Goal: Task Accomplishment & Management: Manage account settings

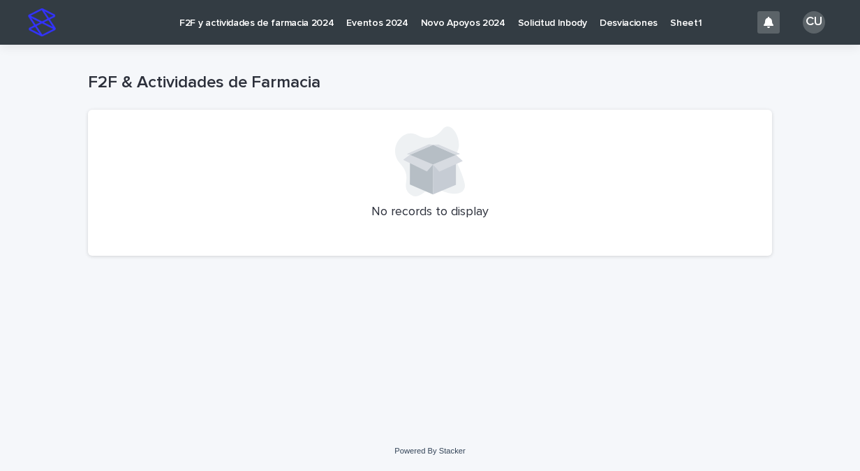
click at [249, 19] on p "F2F y actividades de farmacia 2024" at bounding box center [256, 14] width 154 height 29
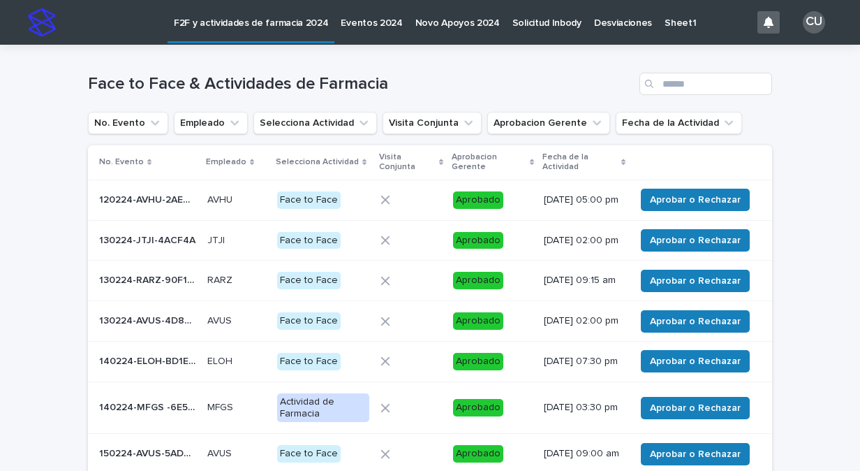
click at [622, 163] on icon at bounding box center [624, 162] width 4 height 6
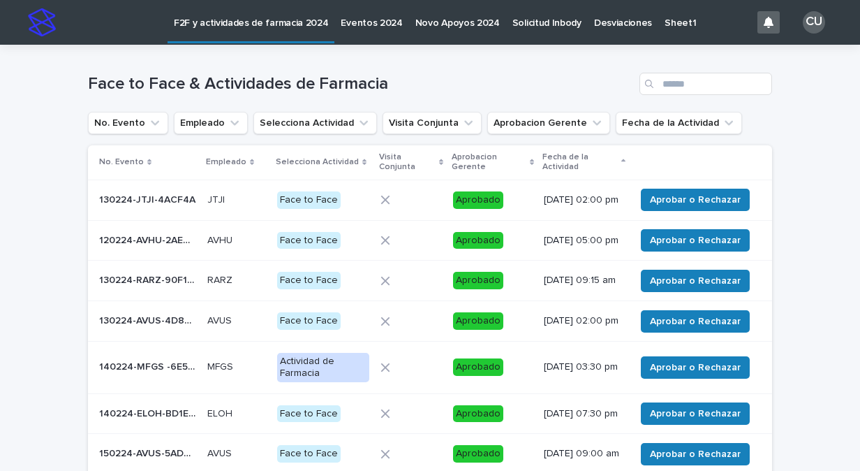
click at [622, 163] on icon at bounding box center [624, 162] width 4 height 7
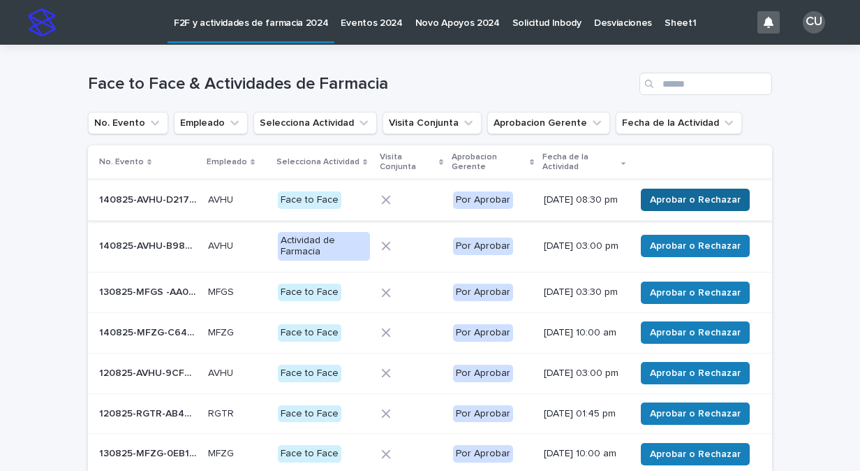
click at [677, 198] on span "Aprobar o Rechazar" at bounding box center [695, 200] width 91 height 14
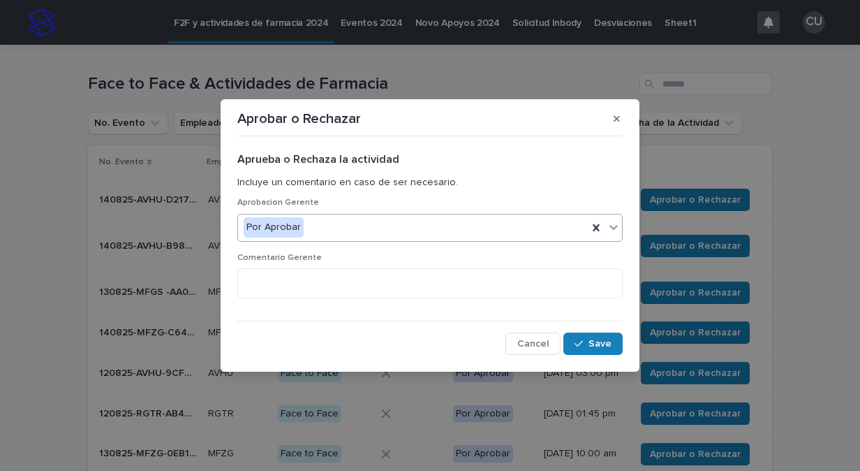
click at [617, 232] on icon at bounding box center [614, 227] width 14 height 14
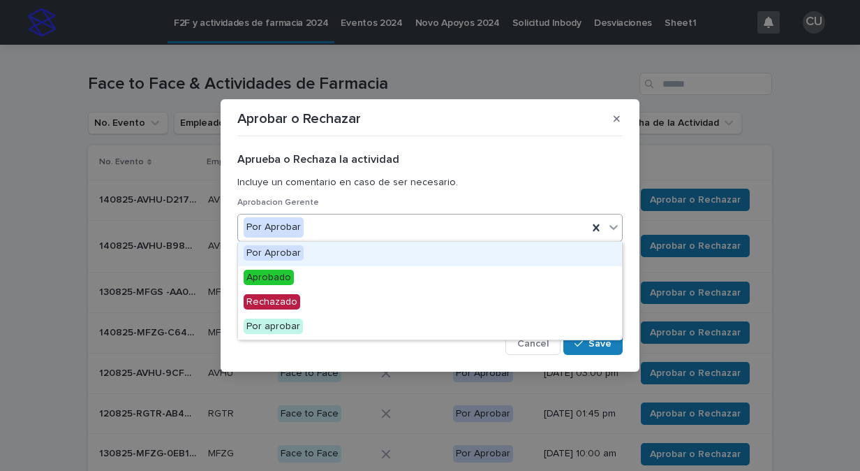
click at [600, 261] on div "Por Aprobar" at bounding box center [430, 254] width 384 height 24
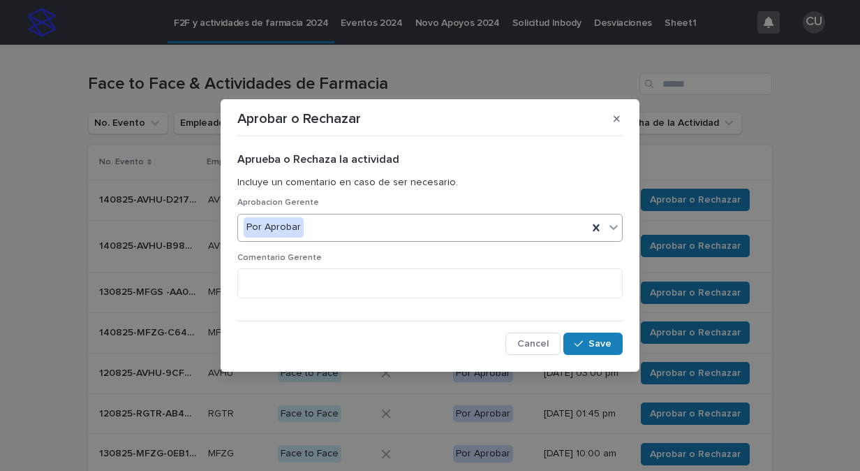
click at [615, 220] on icon at bounding box center [614, 227] width 14 height 14
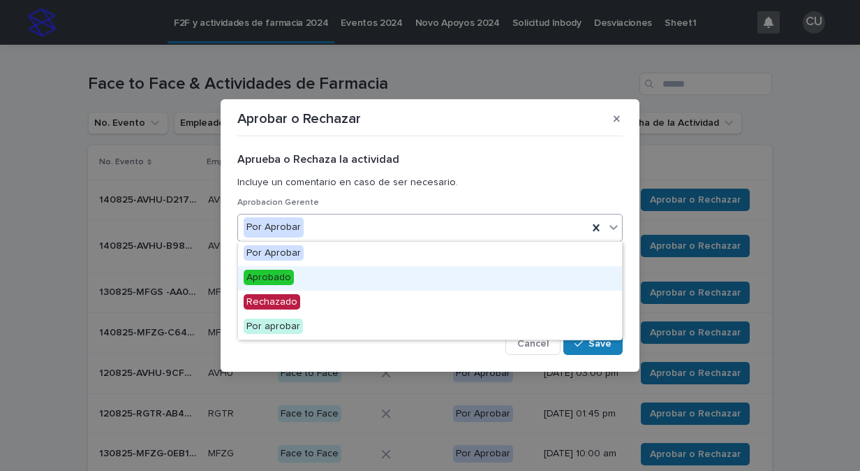
click at [582, 286] on div "Aprobado" at bounding box center [430, 278] width 384 height 24
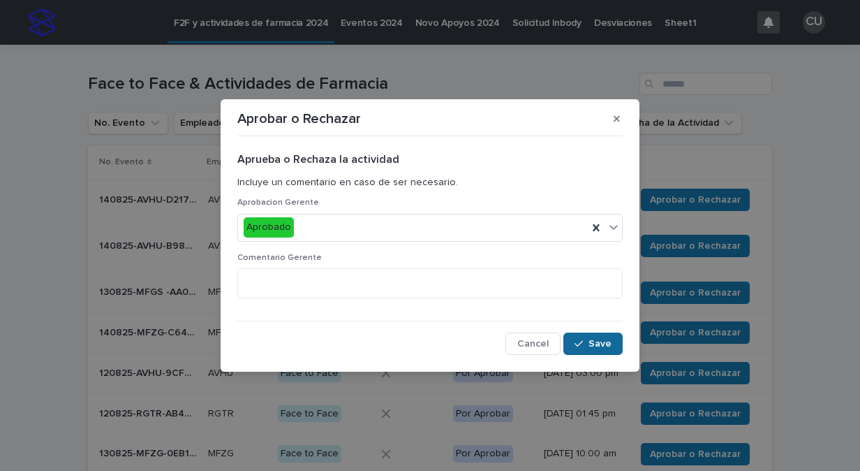
click at [608, 345] on span "Save" at bounding box center [600, 344] width 23 height 10
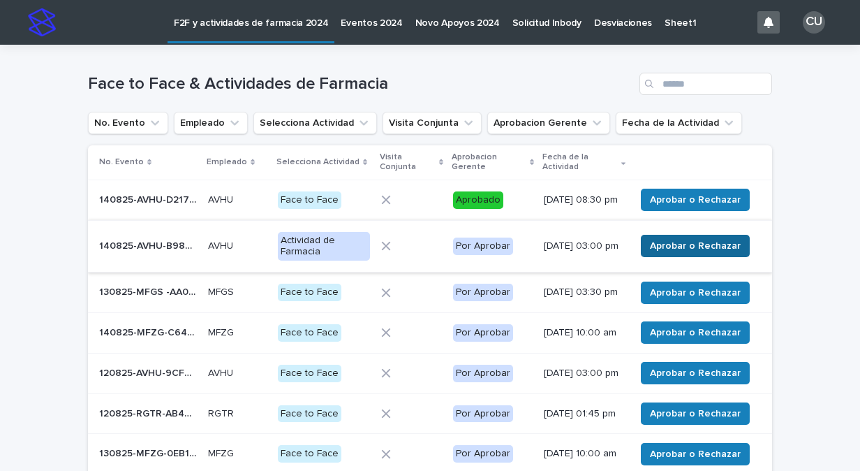
click at [721, 253] on span "Aprobar o Rechazar" at bounding box center [695, 246] width 91 height 14
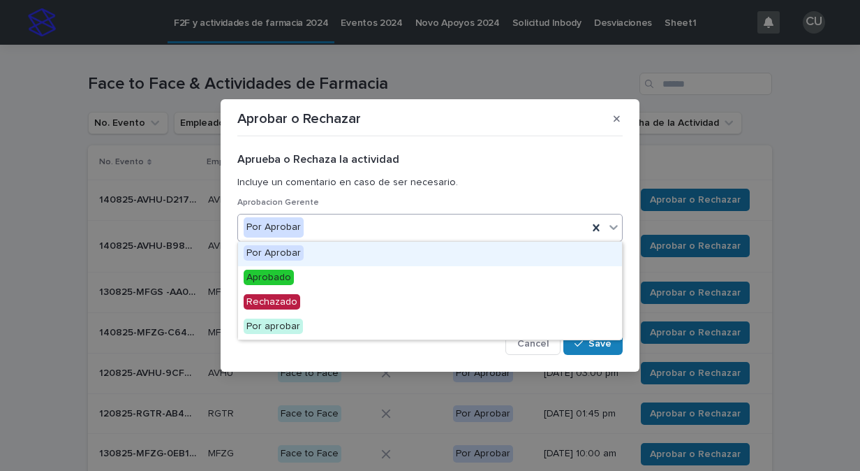
click at [614, 225] on icon at bounding box center [614, 227] width 14 height 14
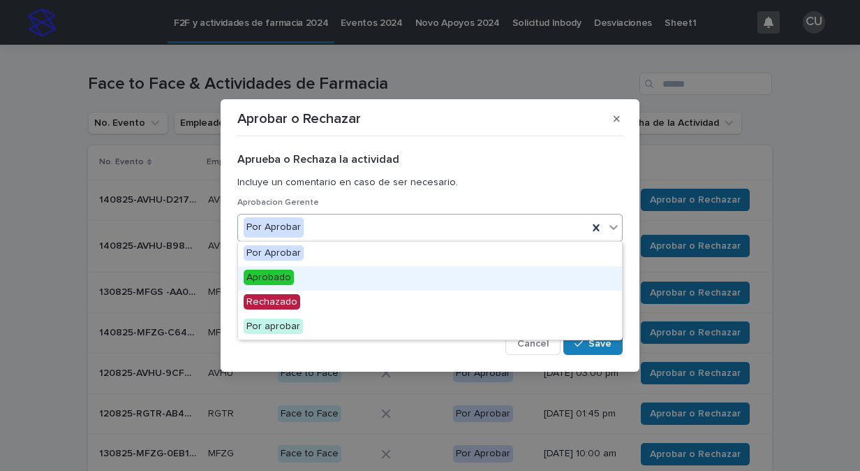
click at [594, 280] on div "Aprobado" at bounding box center [430, 278] width 384 height 24
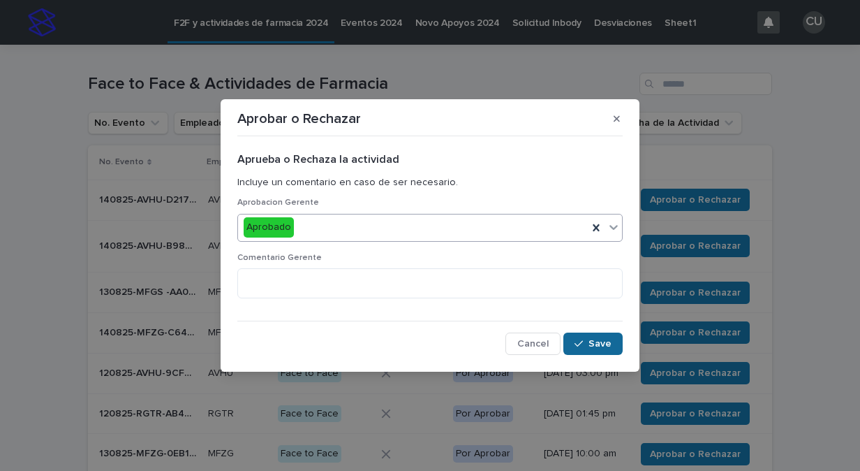
click at [599, 335] on button "Save" at bounding box center [593, 343] width 59 height 22
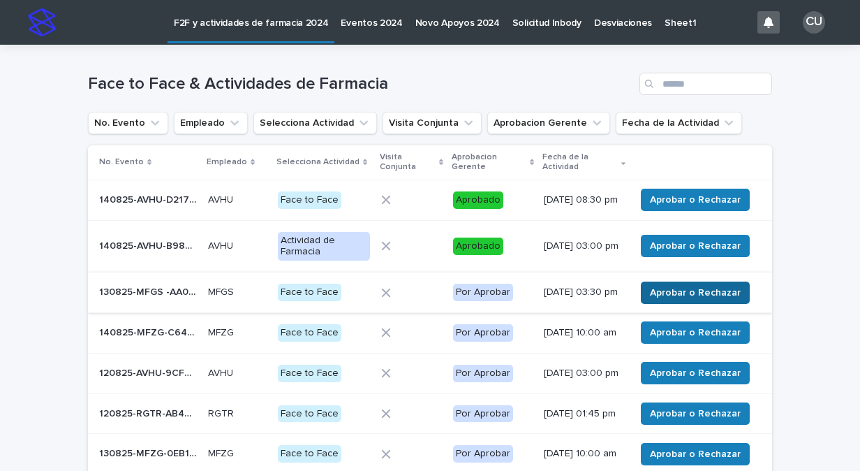
click at [714, 298] on span "Aprobar o Rechazar" at bounding box center [695, 293] width 91 height 14
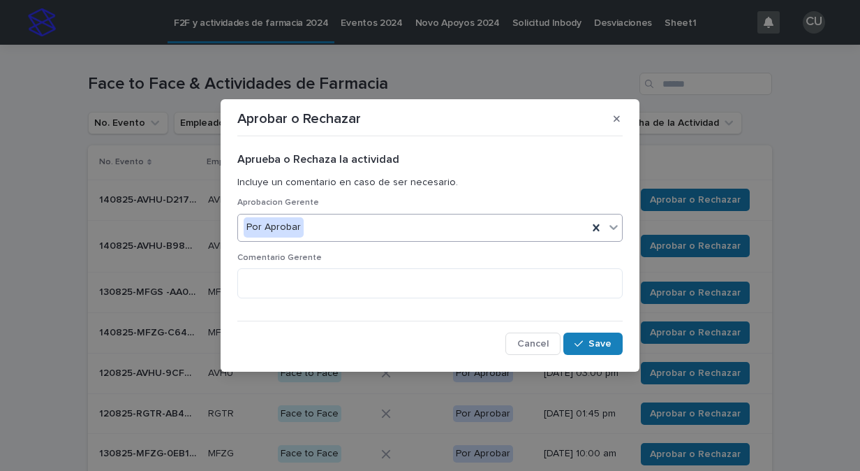
click at [615, 228] on icon at bounding box center [614, 227] width 8 height 5
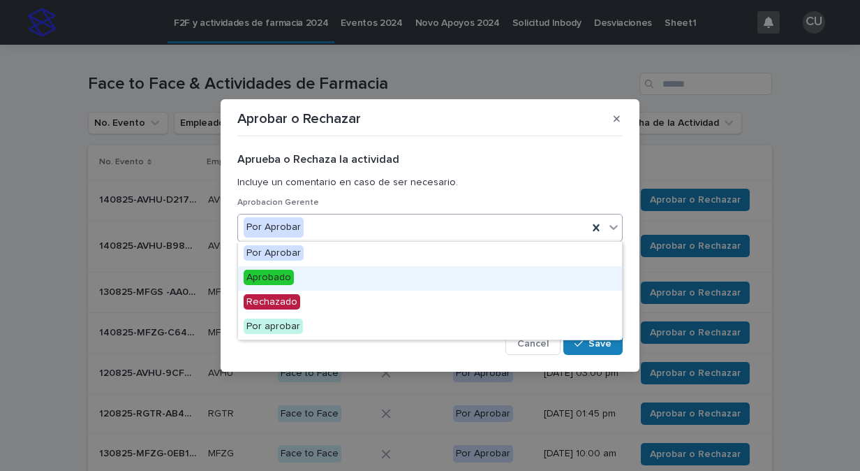
click at [606, 282] on div "Aprobado" at bounding box center [430, 278] width 384 height 24
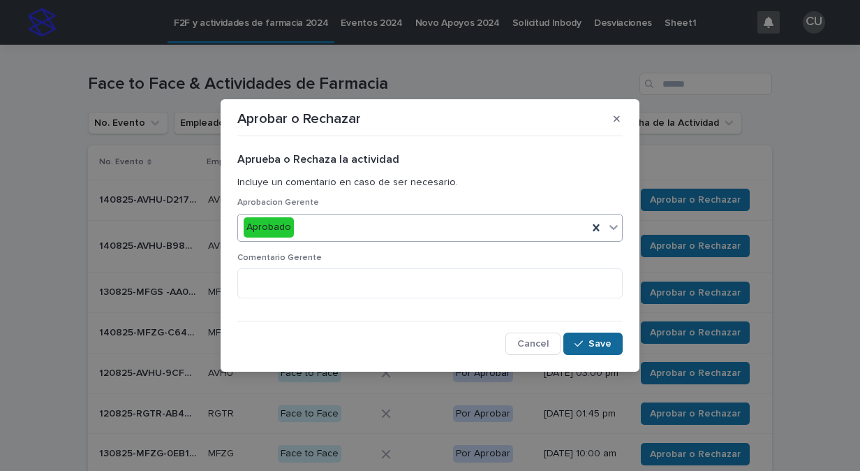
click at [595, 339] on span "Save" at bounding box center [600, 344] width 23 height 10
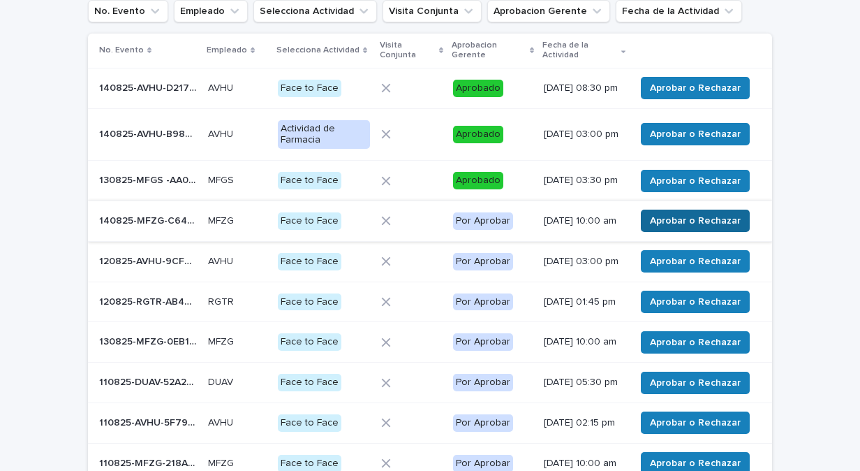
scroll to position [140, 0]
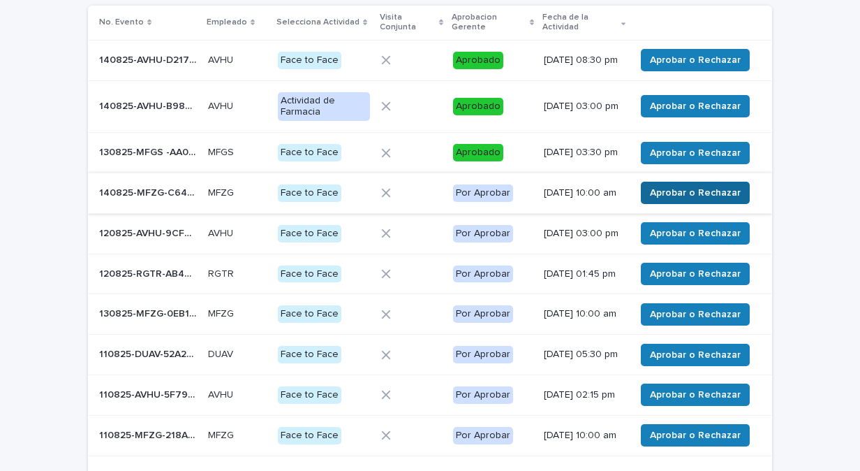
click at [700, 204] on button "Aprobar o Rechazar" at bounding box center [695, 193] width 109 height 22
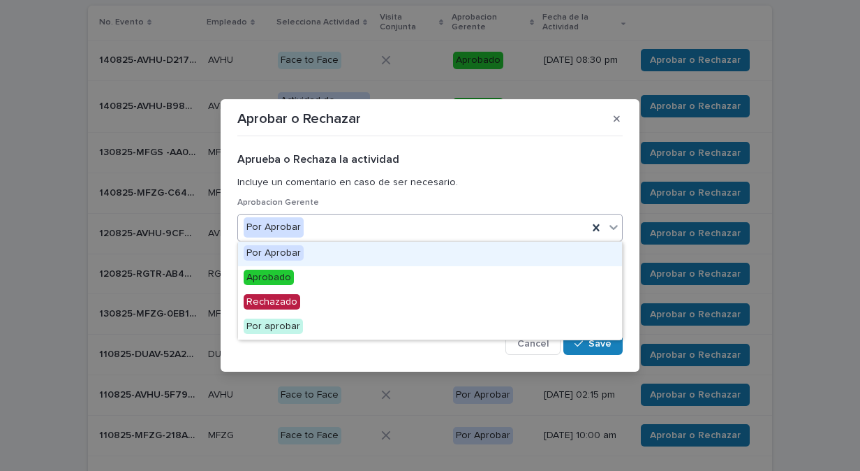
drag, startPoint x: 612, startPoint y: 234, endPoint x: 605, endPoint y: 256, distance: 23.0
click at [612, 234] on div at bounding box center [613, 226] width 17 height 25
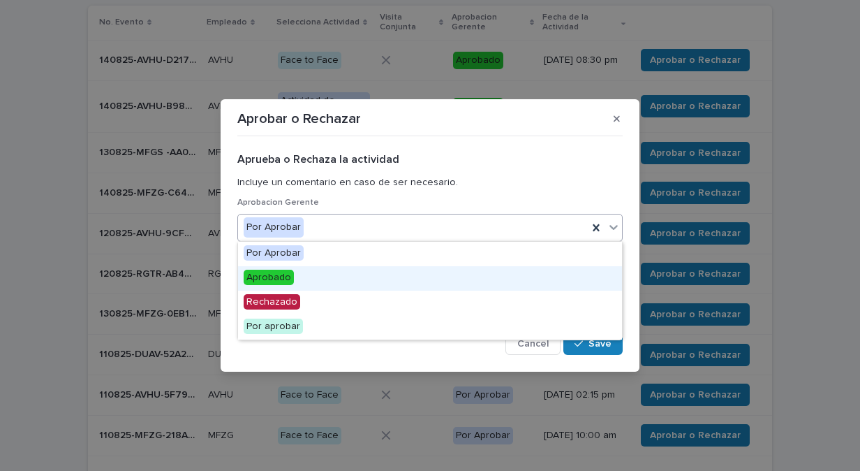
click at [600, 269] on div "Aprobado" at bounding box center [430, 278] width 384 height 24
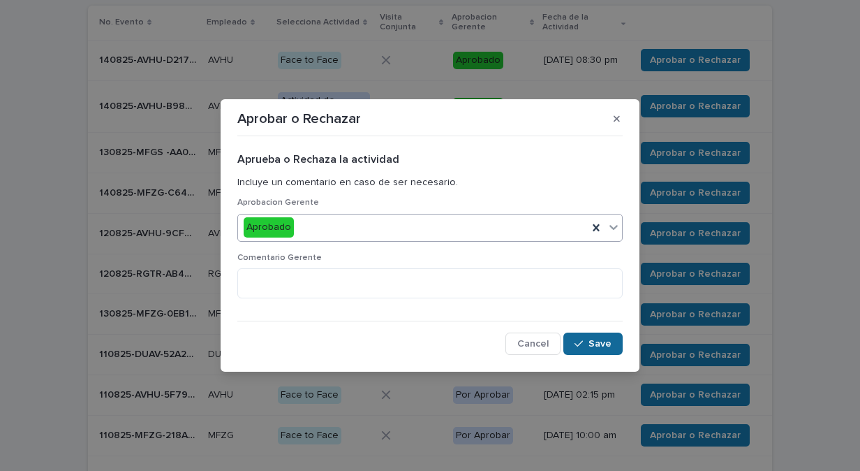
click at [592, 337] on button "Save" at bounding box center [593, 343] width 59 height 22
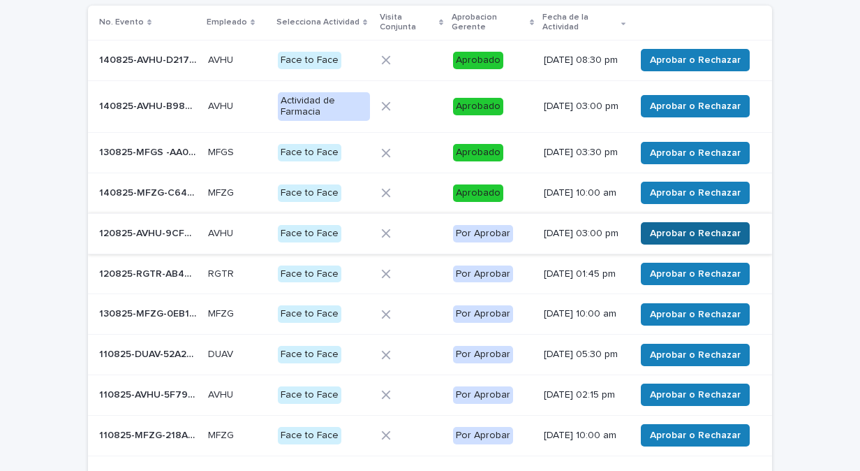
click at [729, 240] on span "Aprobar o Rechazar" at bounding box center [695, 233] width 91 height 14
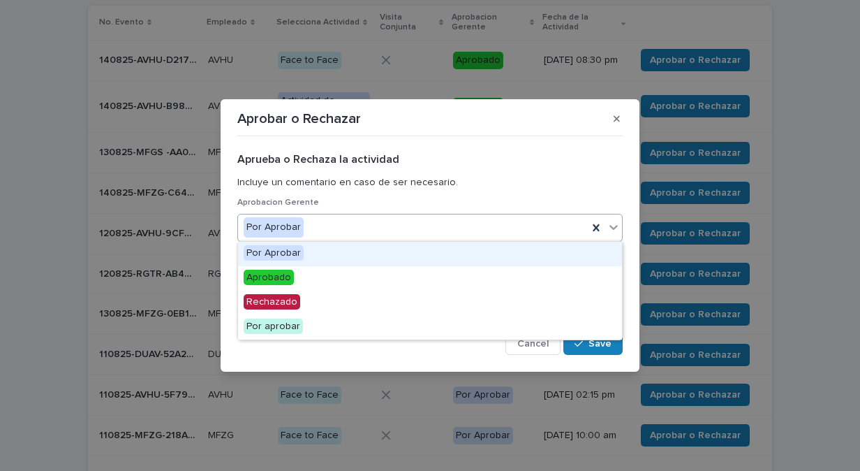
click at [610, 232] on icon at bounding box center [614, 227] width 14 height 14
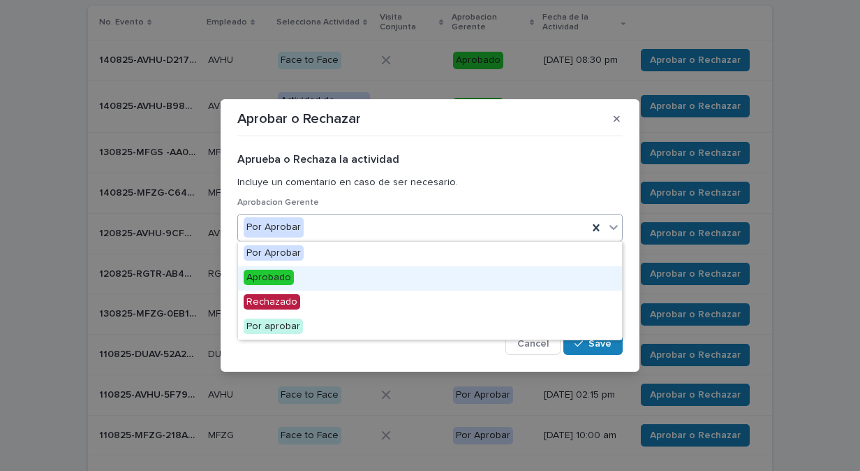
click at [595, 286] on div "Aprobado" at bounding box center [430, 278] width 384 height 24
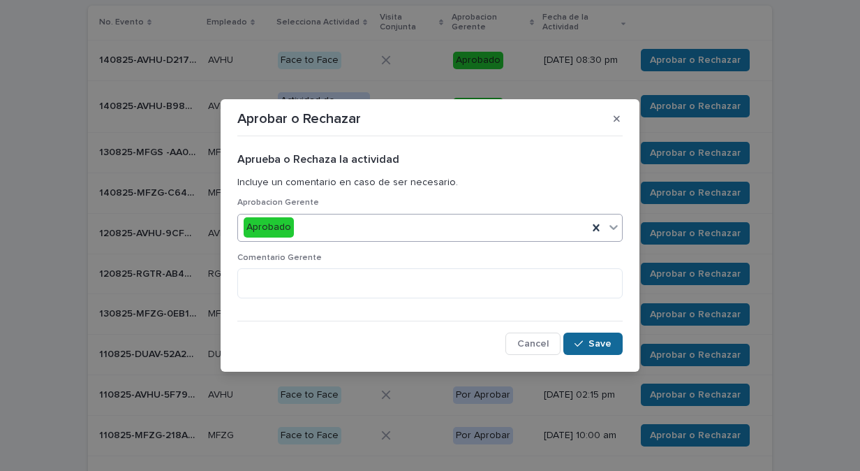
click at [601, 342] on span "Save" at bounding box center [600, 344] width 23 height 10
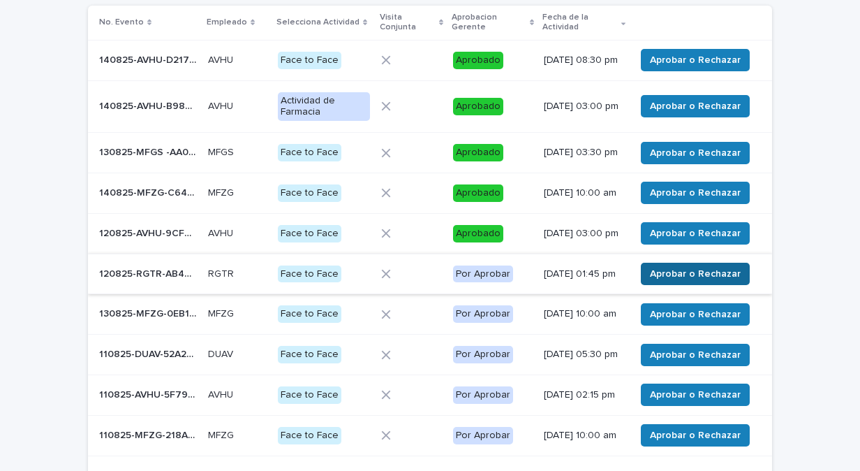
click at [722, 285] on button "Aprobar o Rechazar" at bounding box center [695, 274] width 109 height 22
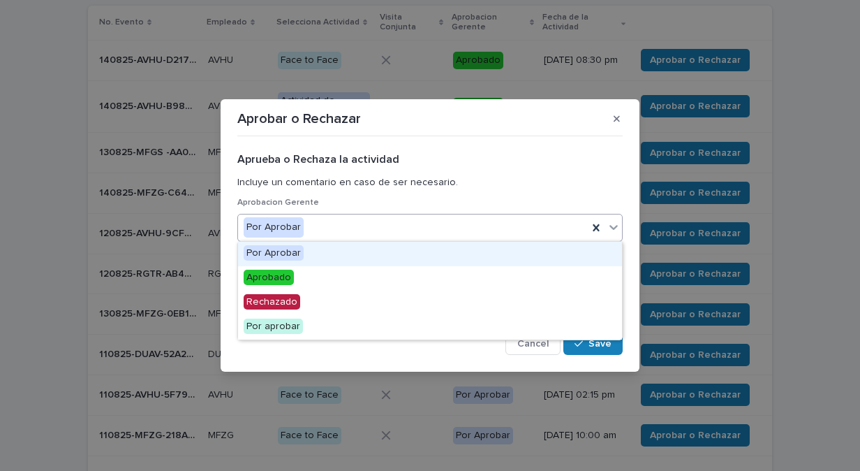
click at [619, 226] on icon at bounding box center [614, 227] width 14 height 14
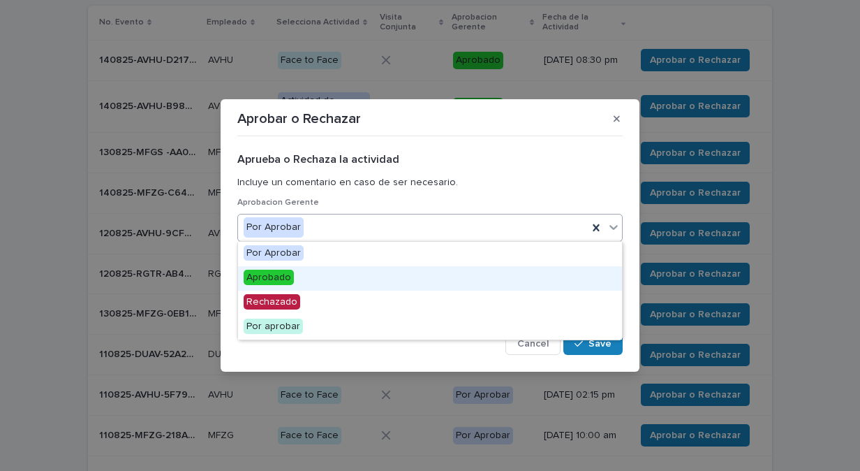
click at [603, 277] on div "Aprobado" at bounding box center [430, 278] width 384 height 24
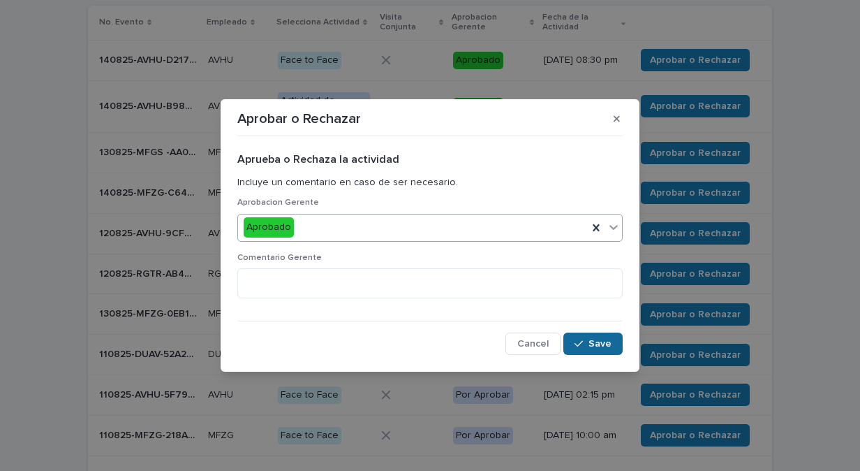
click at [601, 334] on button "Save" at bounding box center [593, 343] width 59 height 22
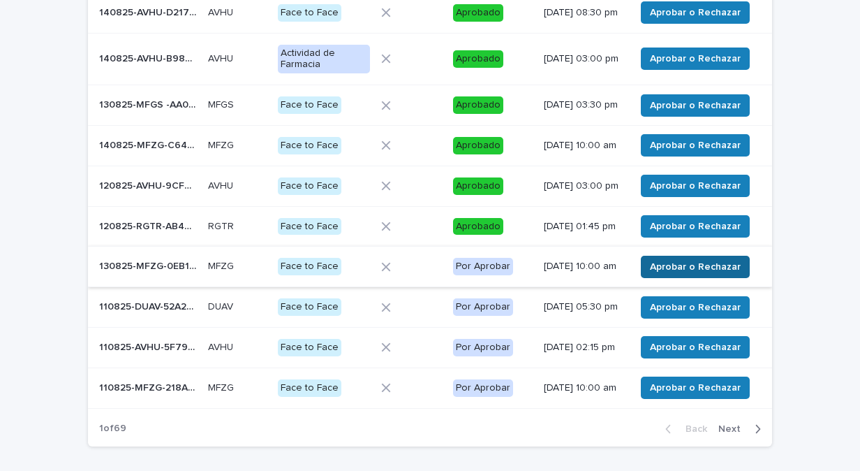
scroll to position [209, 0]
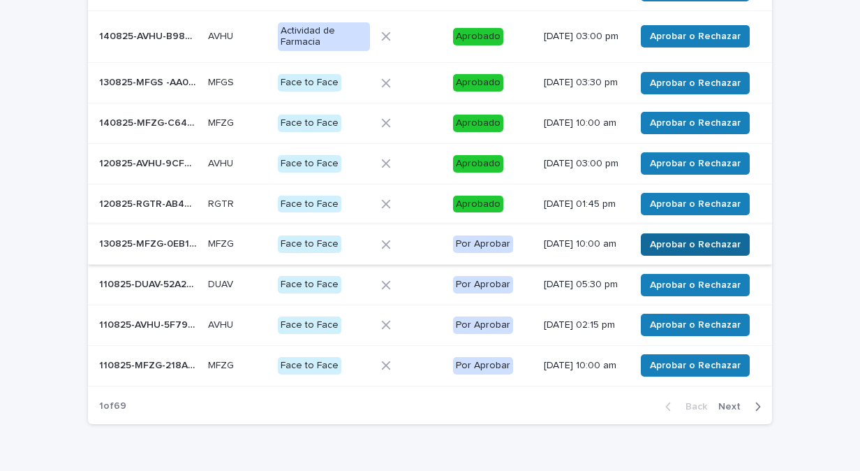
click at [711, 251] on span "Aprobar o Rechazar" at bounding box center [695, 244] width 91 height 14
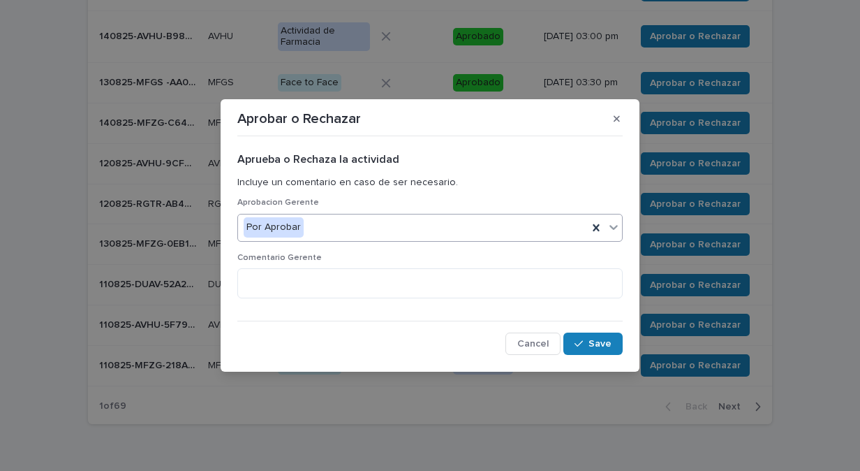
click at [621, 233] on div at bounding box center [613, 226] width 17 height 25
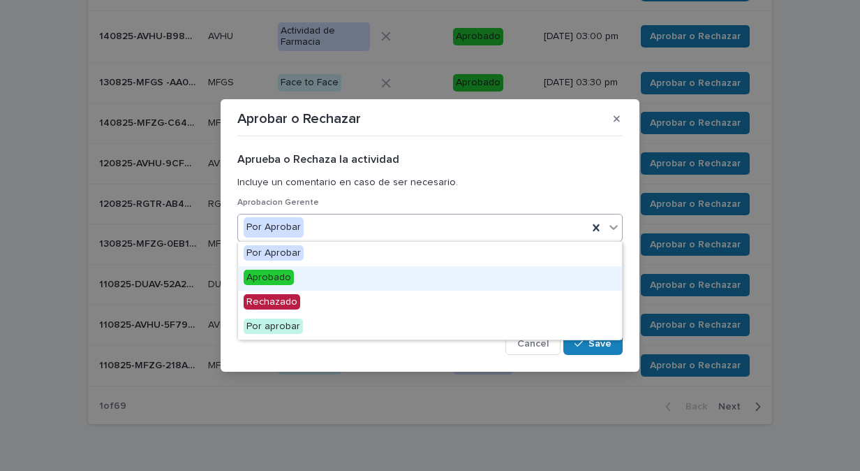
click at [603, 274] on div "Aprobado" at bounding box center [430, 278] width 384 height 24
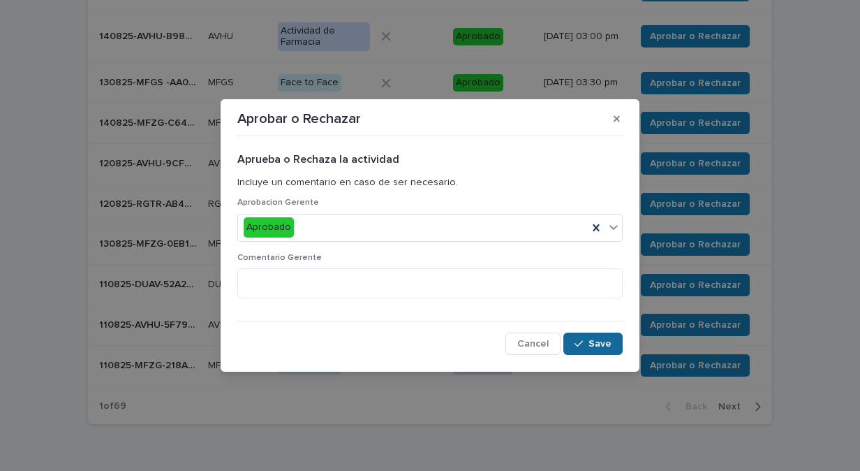
click at [605, 339] on span "Save" at bounding box center [600, 344] width 23 height 10
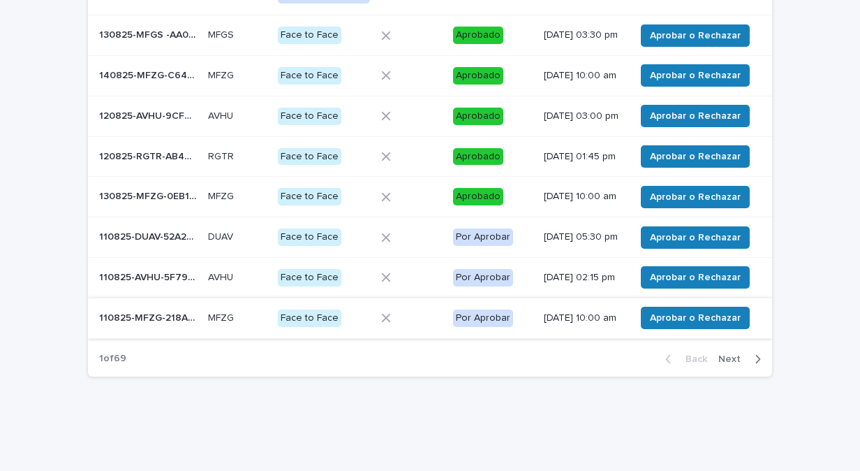
scroll to position [279, 0]
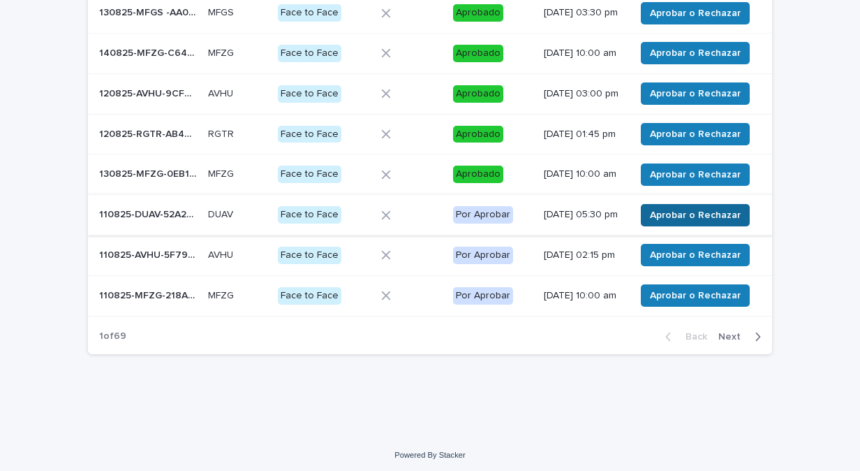
click at [696, 226] on button "Aprobar o Rechazar" at bounding box center [695, 215] width 109 height 22
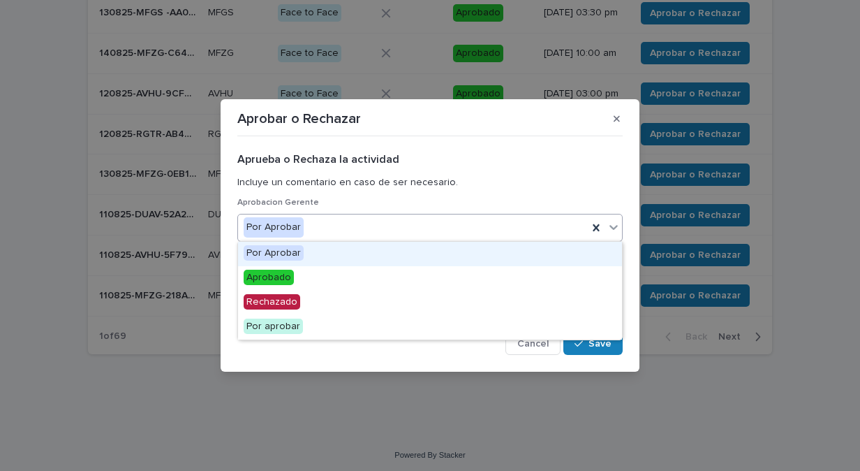
click at [617, 233] on icon at bounding box center [614, 227] width 14 height 14
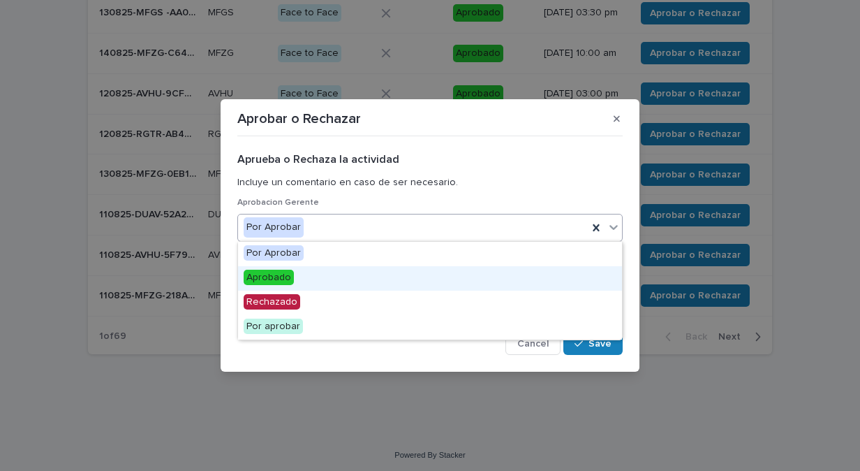
click at [610, 272] on div "Aprobado" at bounding box center [430, 278] width 384 height 24
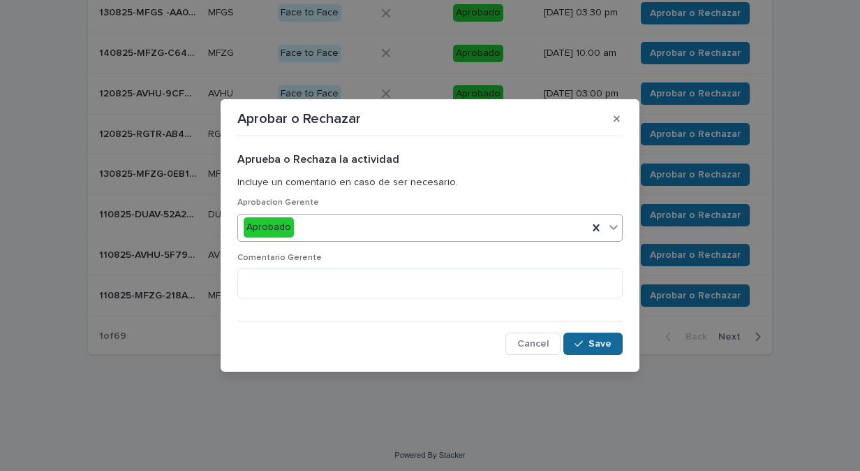
click at [604, 341] on span "Save" at bounding box center [600, 344] width 23 height 10
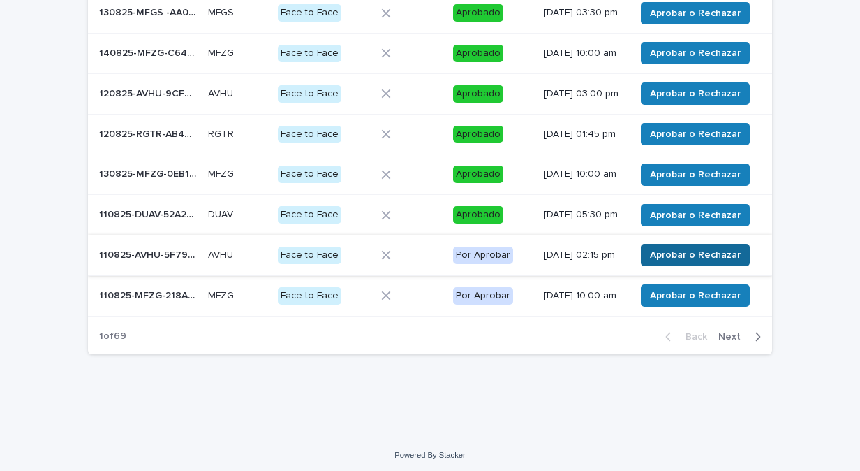
click at [722, 262] on span "Aprobar o Rechazar" at bounding box center [695, 255] width 91 height 14
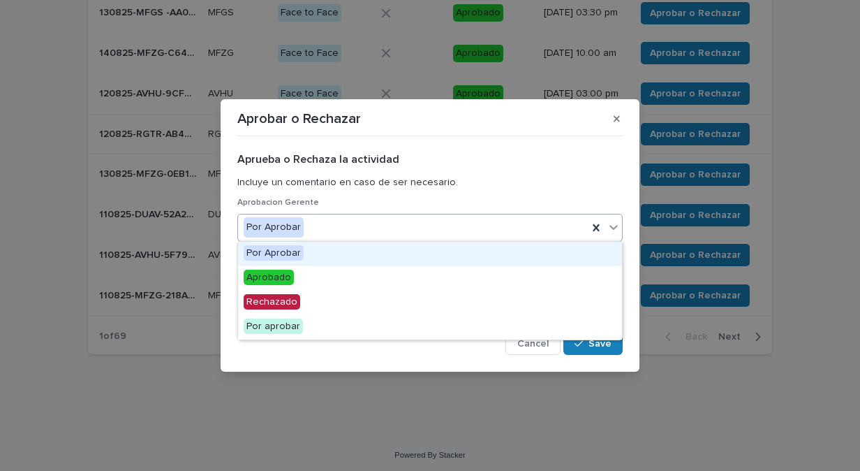
click at [616, 230] on icon at bounding box center [614, 227] width 14 height 14
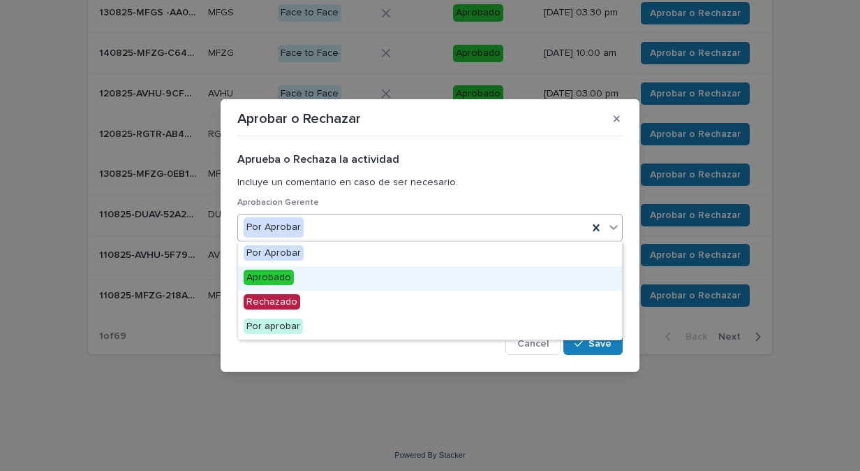
click at [606, 280] on div "Aprobado" at bounding box center [430, 278] width 384 height 24
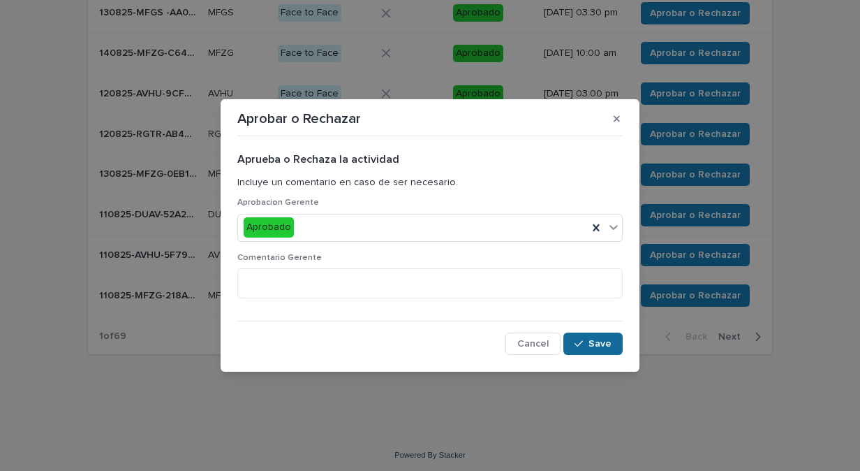
click at [610, 342] on span "Save" at bounding box center [600, 344] width 23 height 10
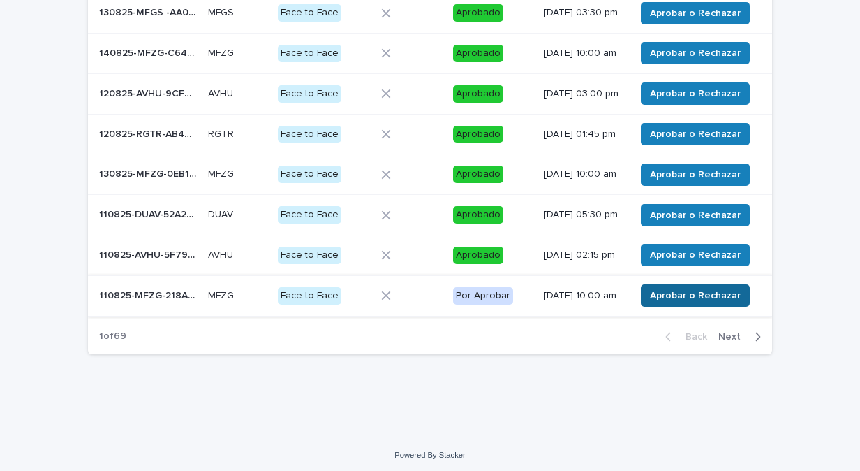
click at [725, 302] on span "Aprobar o Rechazar" at bounding box center [695, 295] width 91 height 14
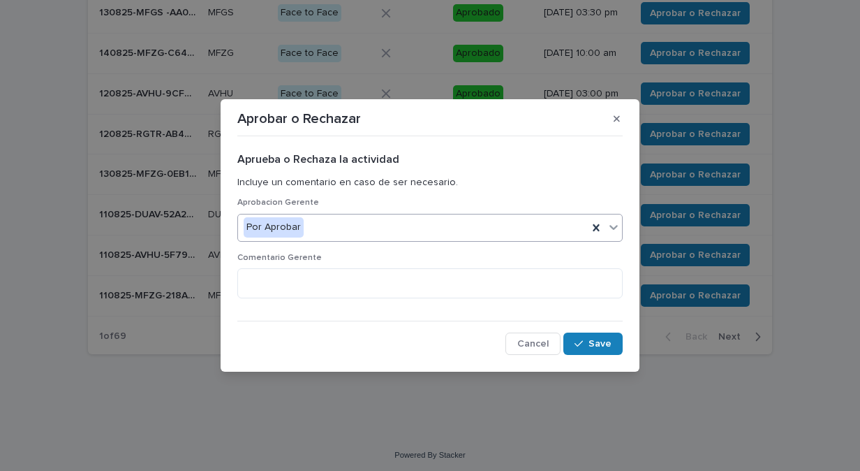
click at [617, 230] on icon at bounding box center [614, 227] width 14 height 14
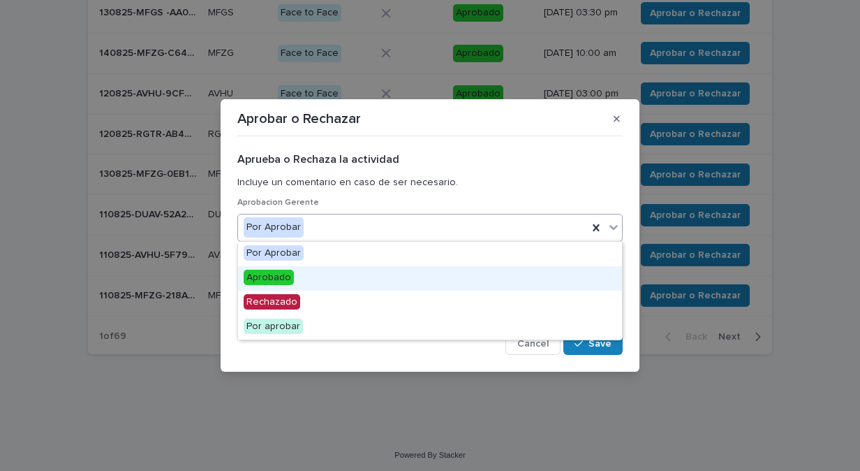
click at [610, 274] on div "Aprobado" at bounding box center [430, 278] width 384 height 24
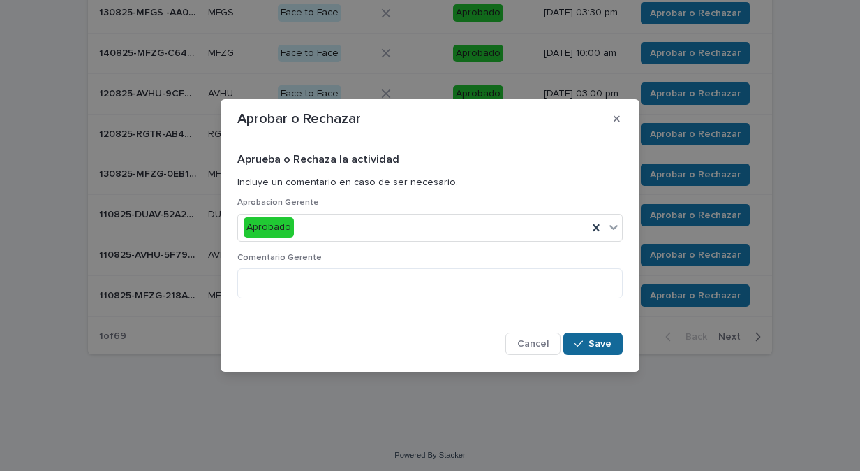
click at [601, 341] on span "Save" at bounding box center [600, 344] width 23 height 10
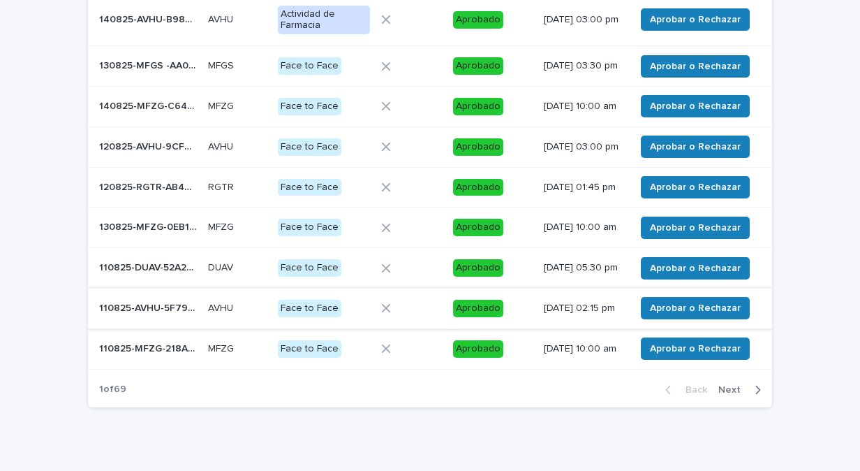
scroll to position [209, 0]
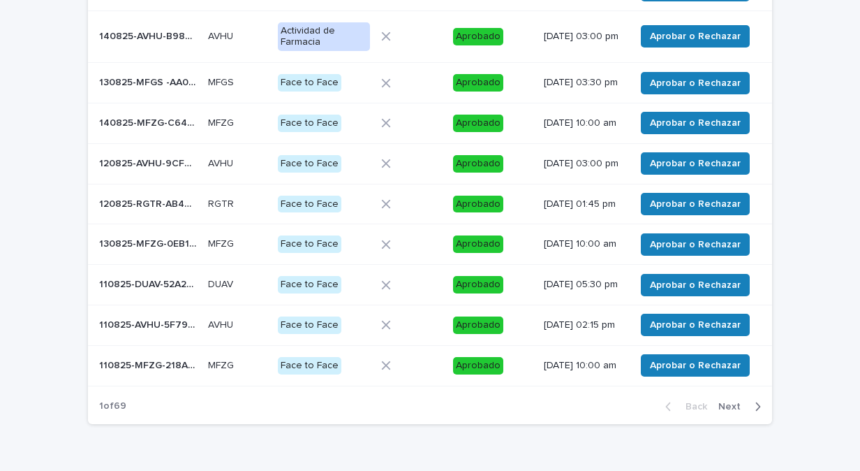
click at [756, 413] on button "Next" at bounding box center [742, 406] width 59 height 13
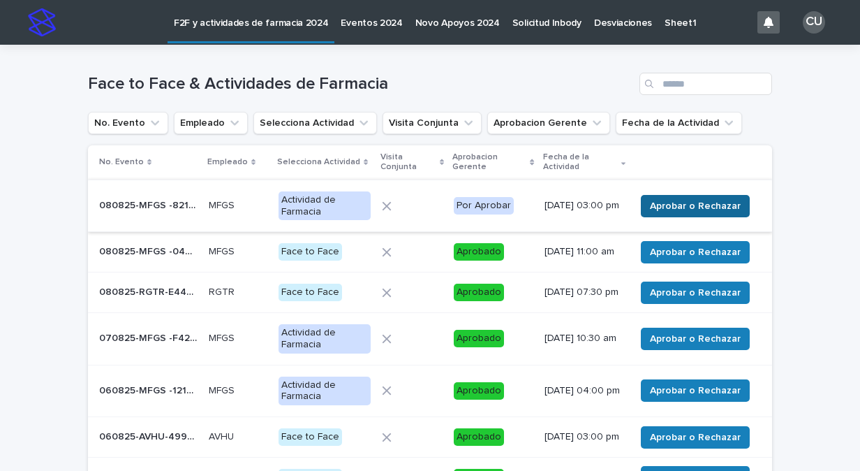
click at [725, 207] on span "Aprobar o Rechazar" at bounding box center [695, 206] width 91 height 14
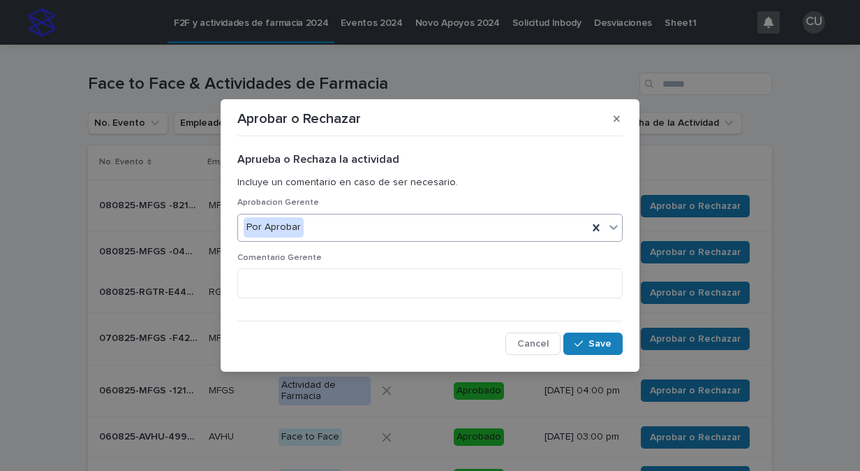
click at [612, 226] on icon at bounding box center [614, 227] width 8 height 5
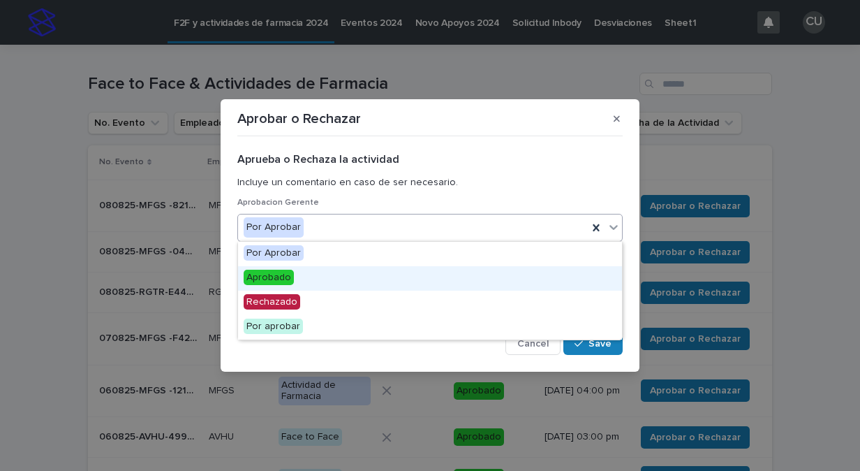
click at [586, 274] on div "Aprobado" at bounding box center [430, 278] width 384 height 24
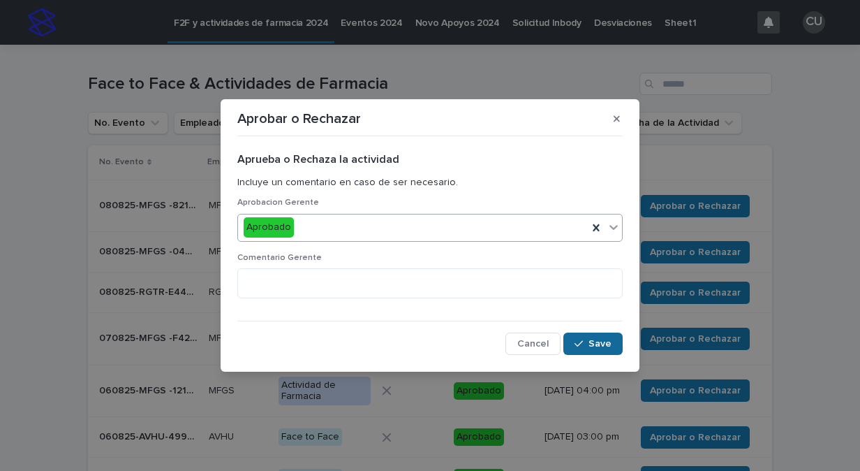
click at [598, 343] on span "Save" at bounding box center [600, 344] width 23 height 10
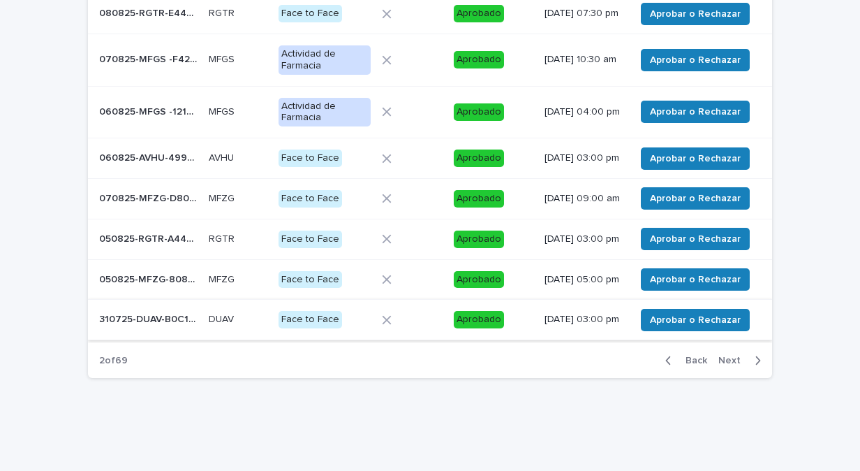
scroll to position [279, 0]
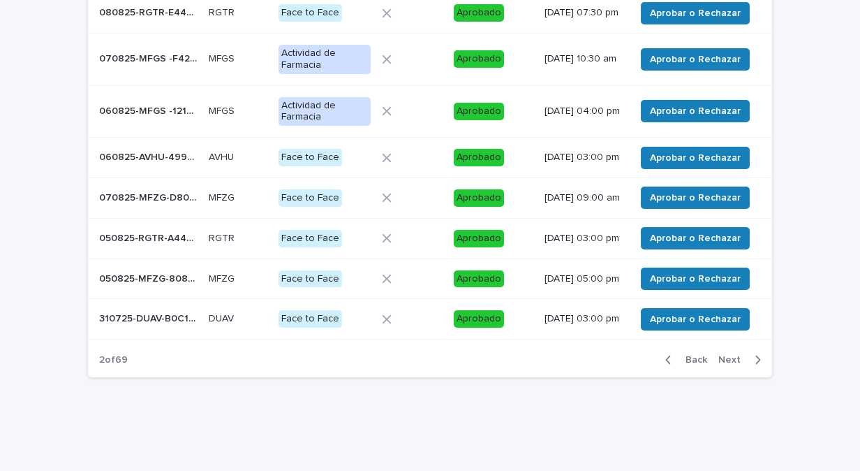
click at [667, 366] on icon "button" at bounding box center [669, 359] width 6 height 13
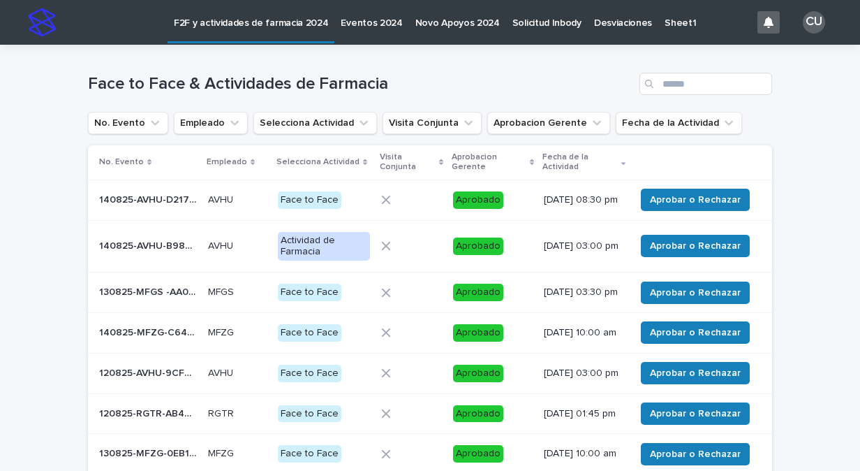
click at [231, 161] on p "Empleado" at bounding box center [227, 161] width 41 height 15
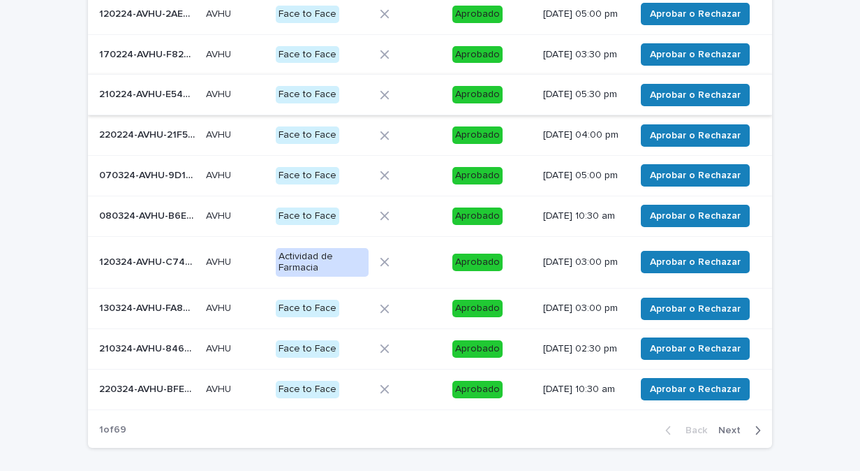
scroll to position [57, 0]
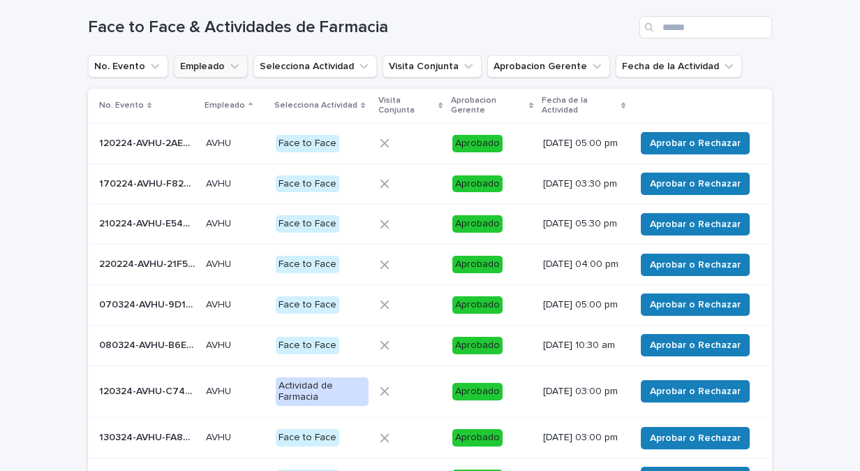
click at [196, 67] on button "Empleado" at bounding box center [211, 66] width 74 height 22
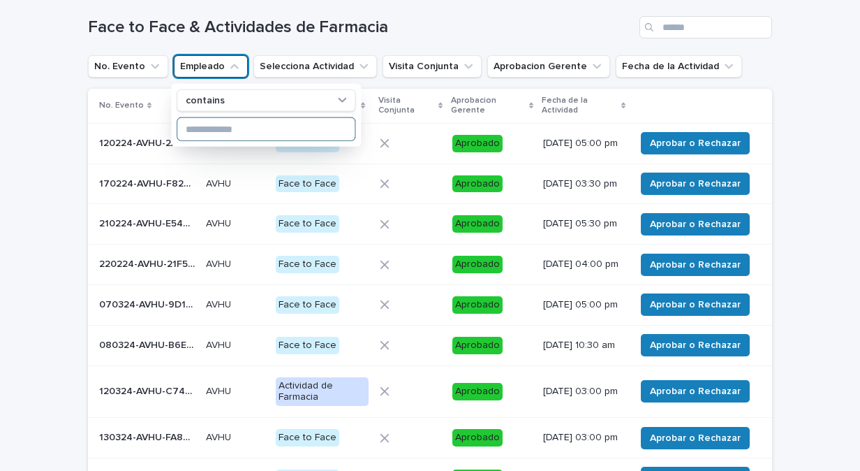
click at [221, 122] on input at bounding box center [265, 129] width 177 height 22
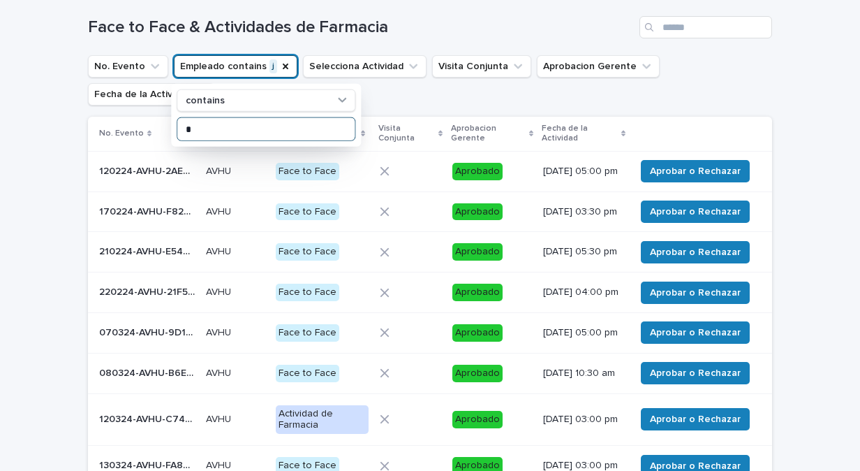
scroll to position [71, 0]
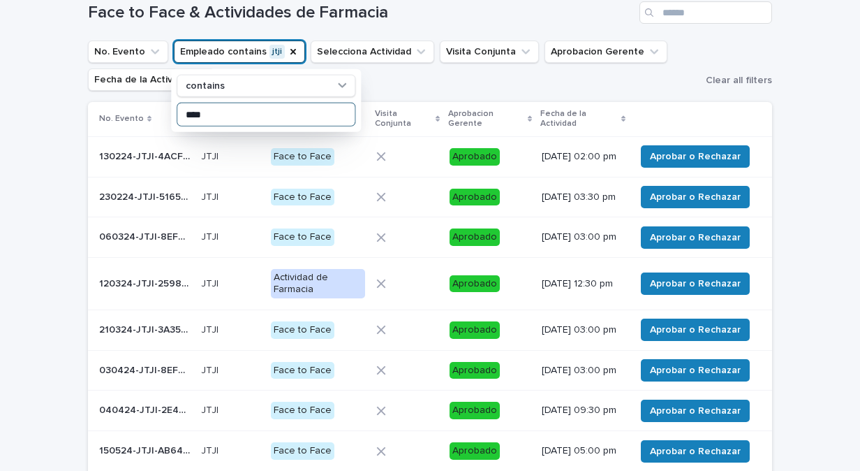
type input "****"
click at [381, 87] on ul "No. Evento Empleado contains jtji contains **** Selecciona Actividad Visita Con…" at bounding box center [394, 66] width 618 height 56
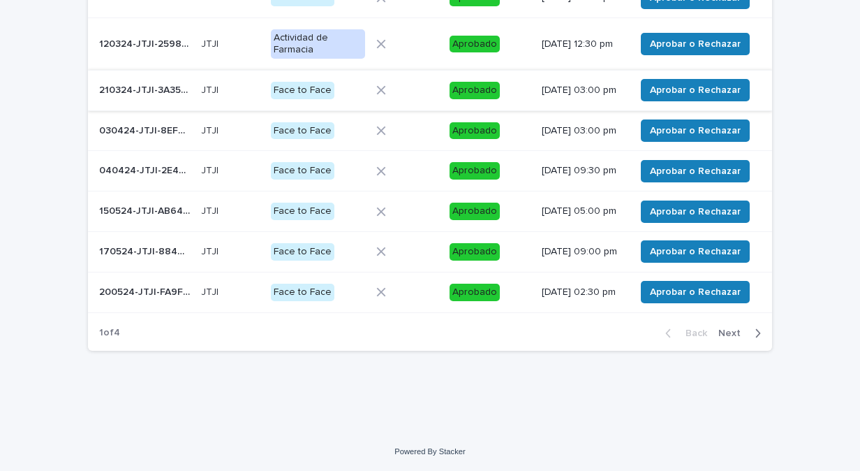
scroll to position [365, 0]
click at [755, 331] on icon "button" at bounding box center [758, 333] width 6 height 13
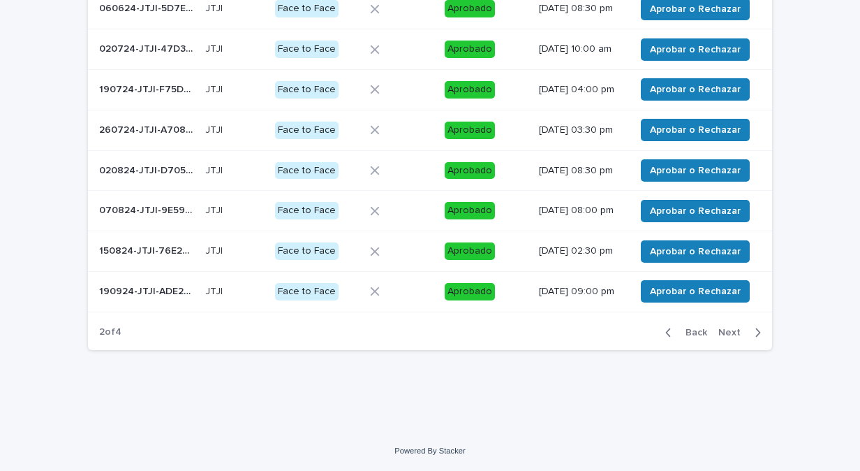
scroll to position [303, 0]
click at [758, 328] on button "Next" at bounding box center [742, 332] width 59 height 13
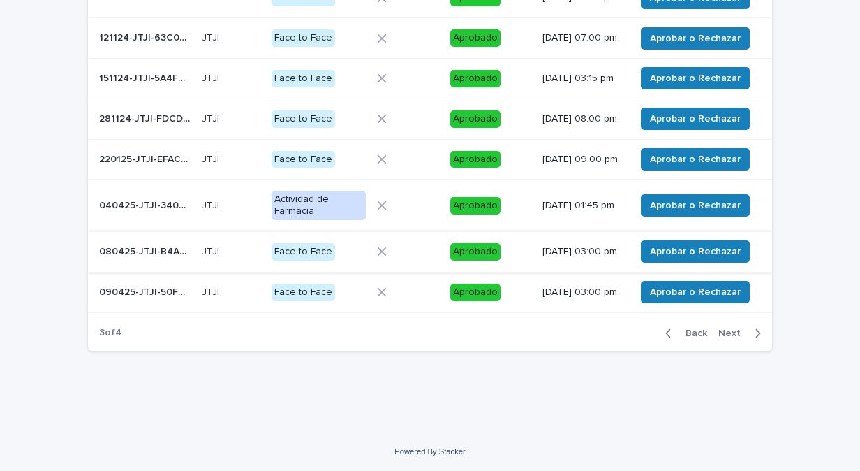
scroll to position [328, 0]
click at [755, 333] on icon "button" at bounding box center [758, 333] width 6 height 13
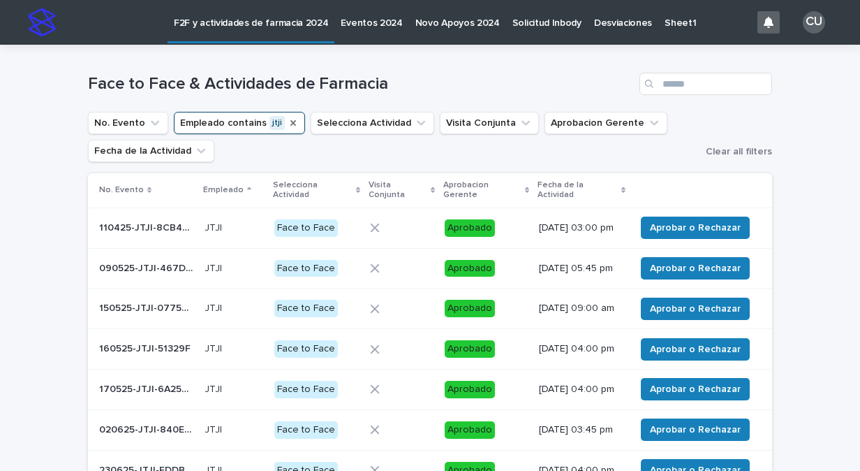
click at [288, 119] on icon "Empleado" at bounding box center [293, 122] width 11 height 11
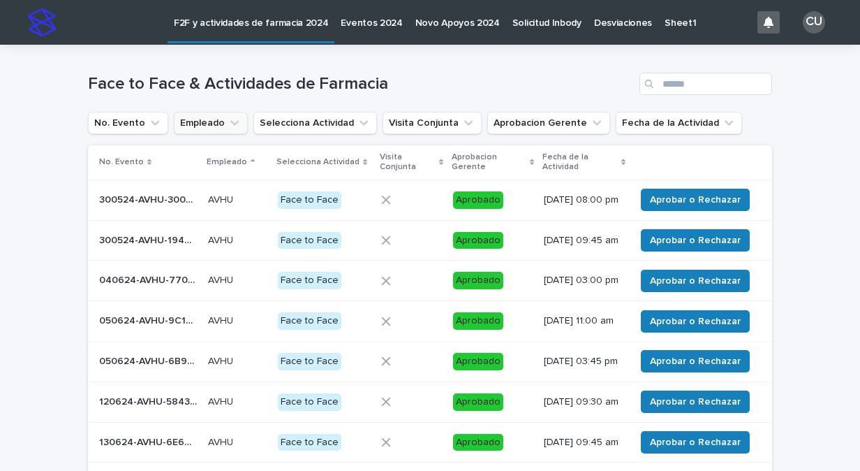
click at [228, 123] on icon "Empleado" at bounding box center [235, 123] width 14 height 14
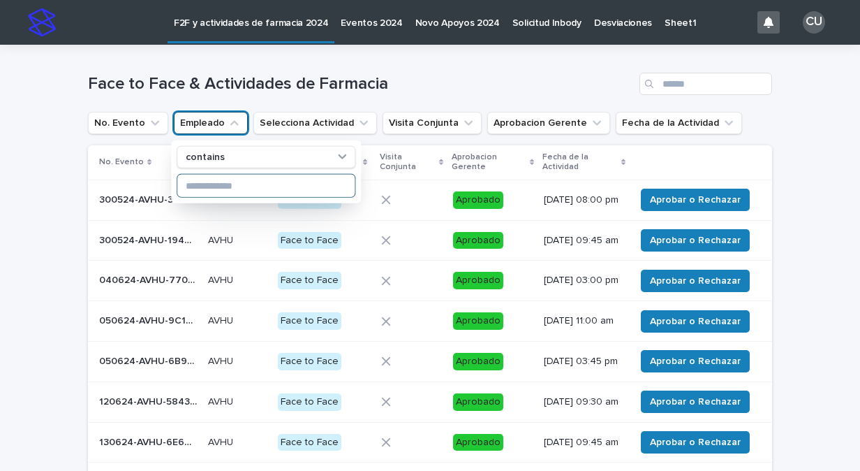
click at [219, 190] on input at bounding box center [265, 186] width 177 height 22
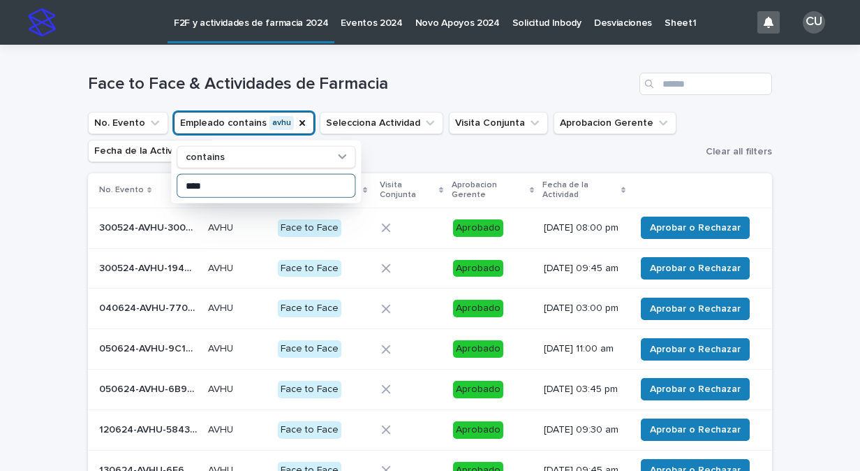
type input "****"
click at [385, 152] on ul "No. Evento Empleado contains avhu contains **** Selecciona Actividad Visita Con…" at bounding box center [394, 137] width 618 height 56
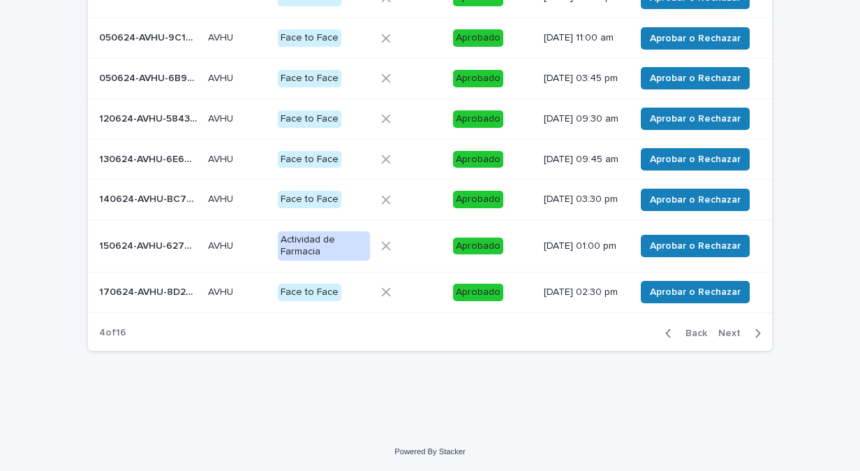
scroll to position [349, 0]
click at [755, 339] on icon "button" at bounding box center [758, 333] width 6 height 13
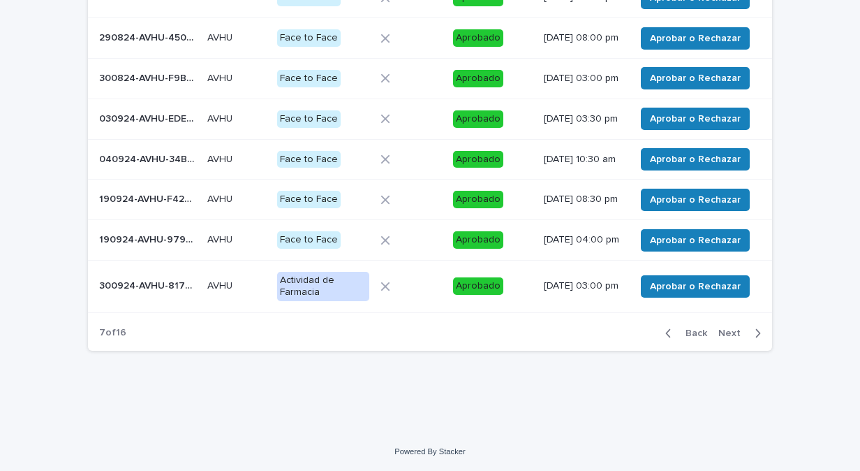
click at [755, 339] on icon "button" at bounding box center [758, 333] width 6 height 13
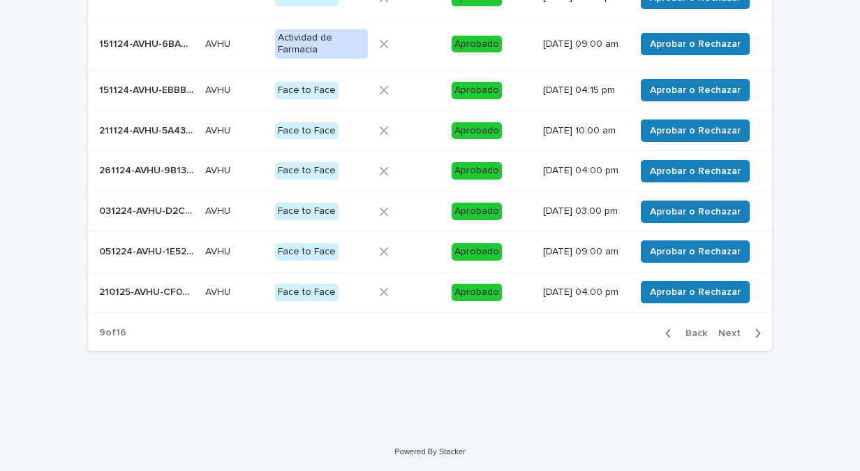
scroll to position [343, 0]
click at [755, 339] on icon "button" at bounding box center [758, 333] width 6 height 13
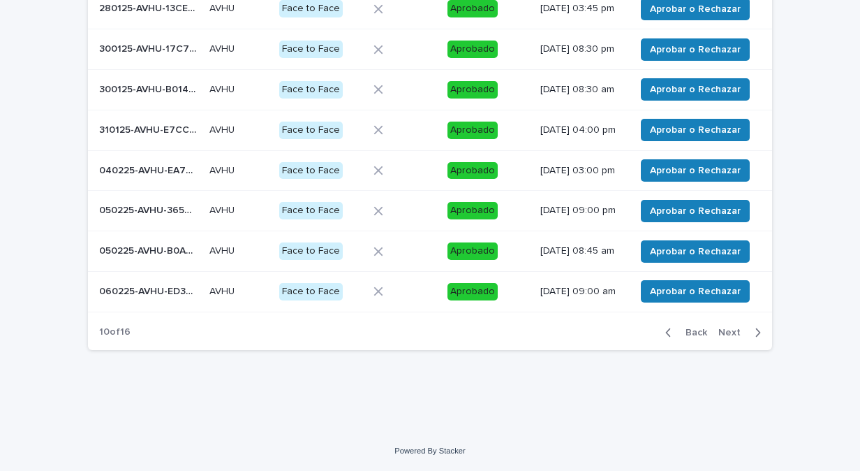
scroll to position [322, 0]
click at [661, 328] on button "Back" at bounding box center [683, 332] width 59 height 13
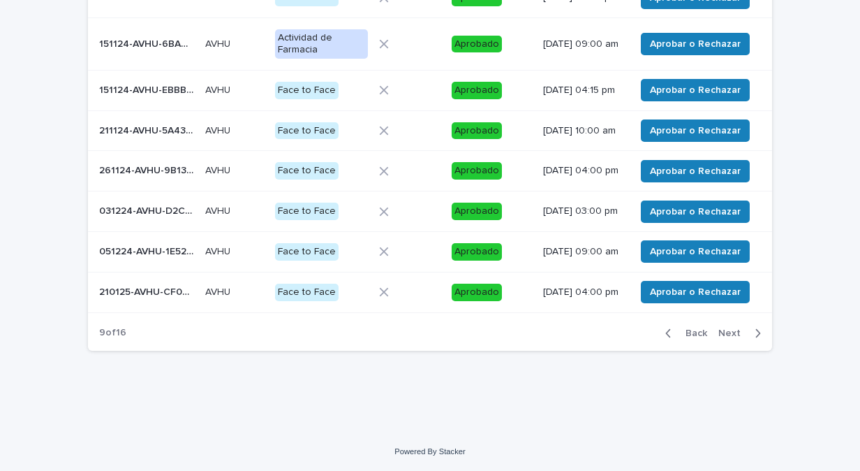
scroll to position [337, 0]
click at [749, 339] on div "button" at bounding box center [755, 333] width 12 height 13
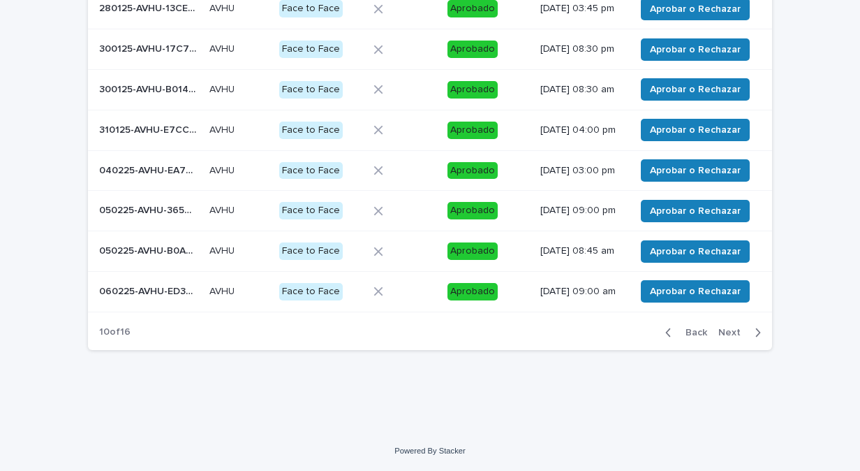
click at [755, 332] on icon "button" at bounding box center [758, 332] width 6 height 13
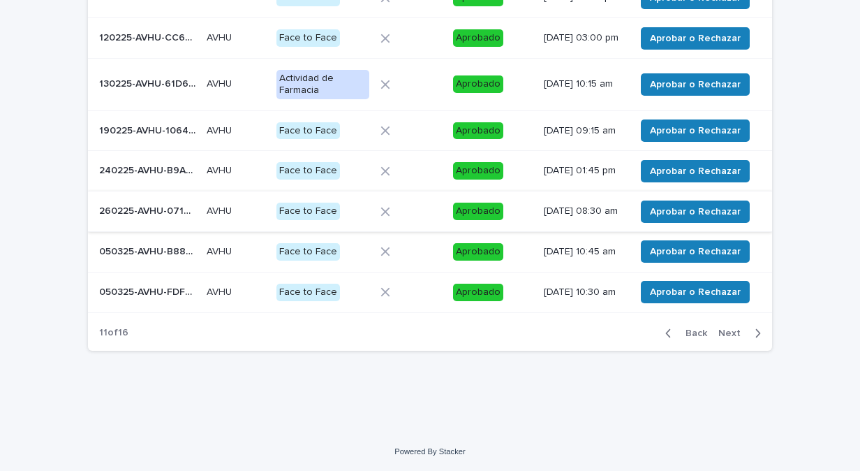
scroll to position [344, 0]
click at [756, 337] on icon "button" at bounding box center [758, 332] width 5 height 8
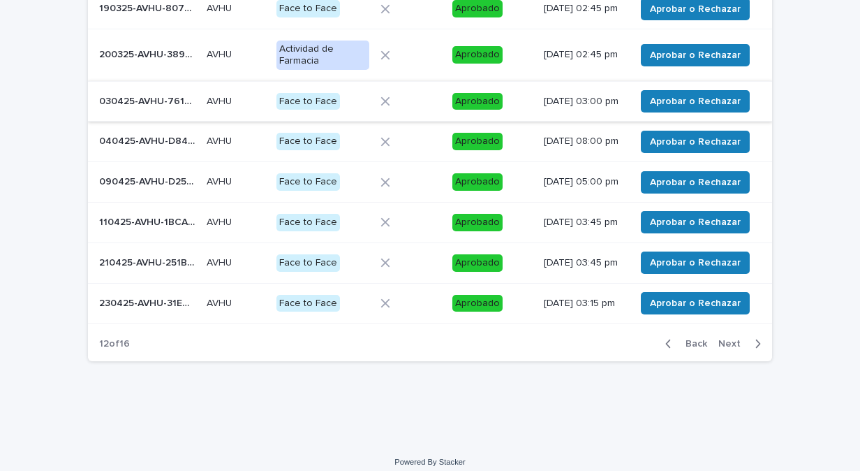
scroll to position [364, 0]
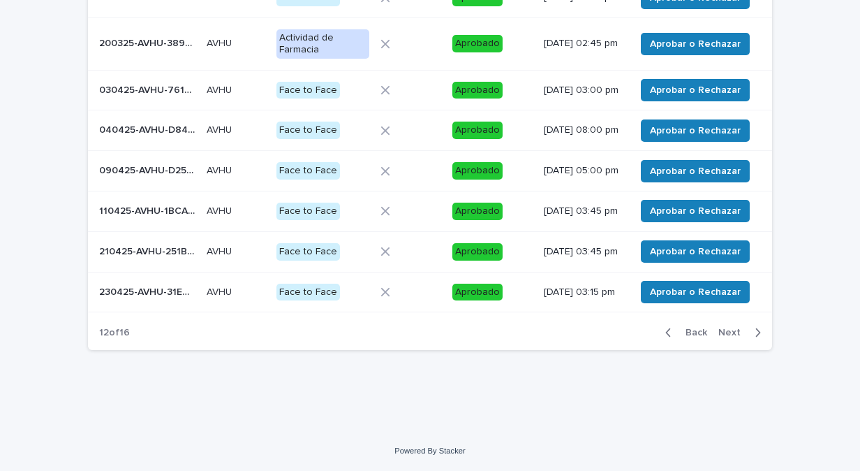
click at [666, 332] on icon "button" at bounding box center [669, 332] width 6 height 13
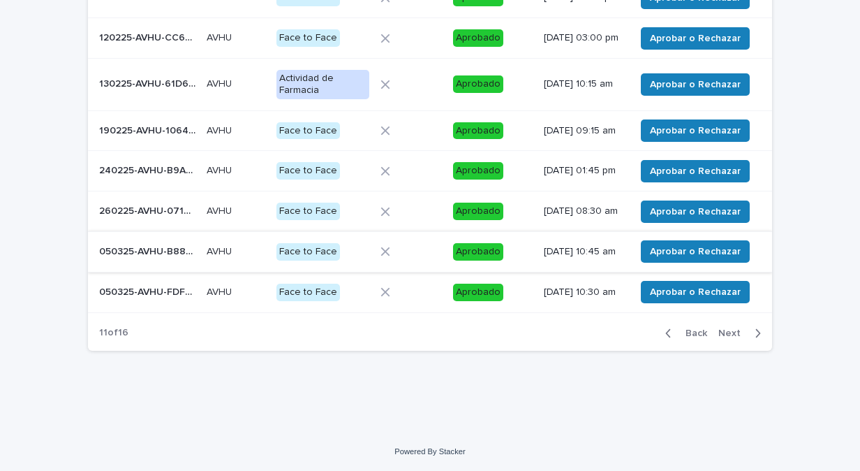
scroll to position [365, 0]
click at [756, 330] on icon "button" at bounding box center [758, 332] width 5 height 8
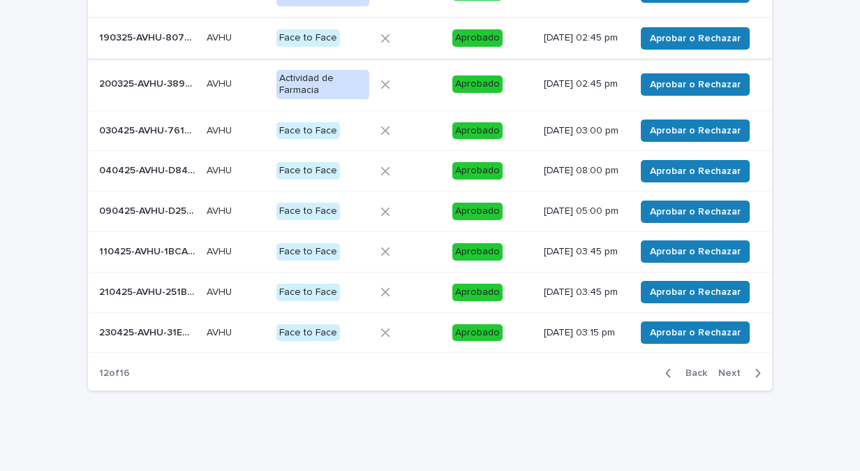
scroll to position [294, 0]
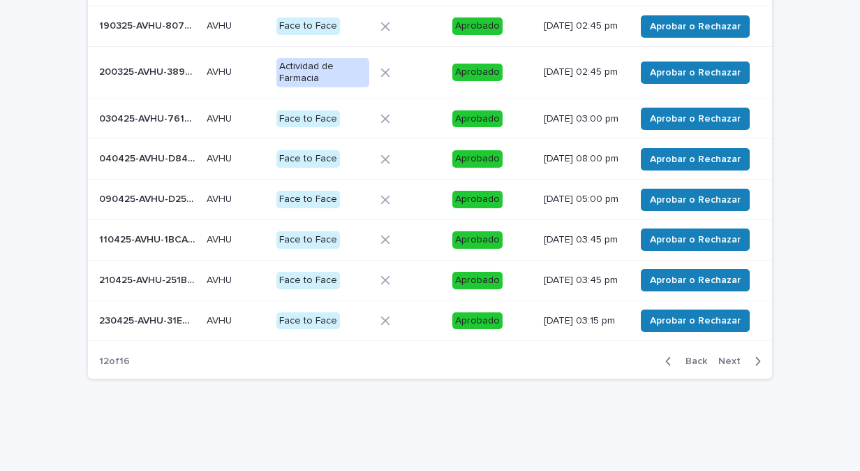
click at [756, 365] on icon "button" at bounding box center [758, 361] width 5 height 8
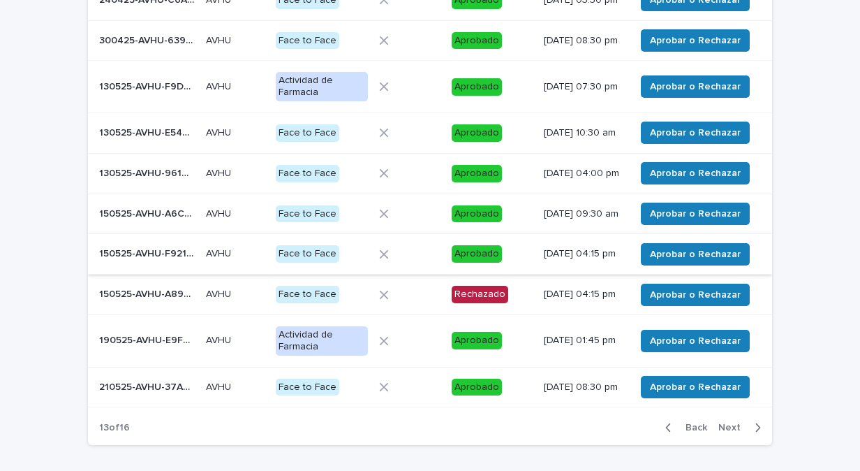
scroll to position [297, 0]
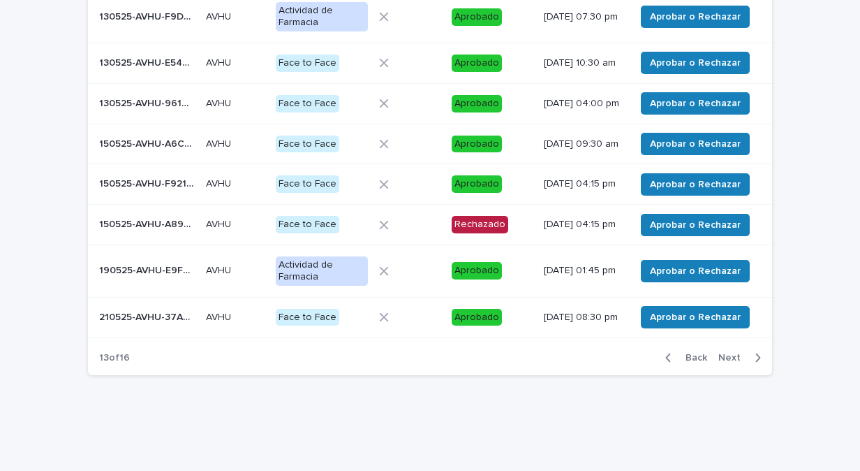
click at [755, 364] on icon "button" at bounding box center [758, 357] width 6 height 13
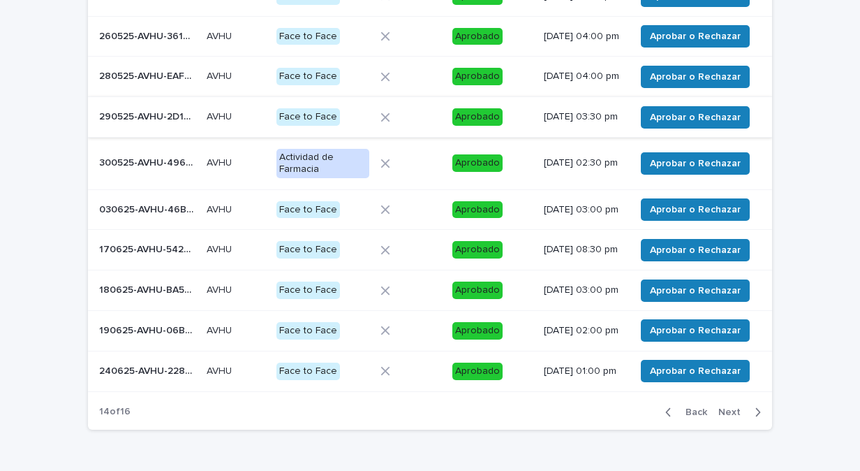
scroll to position [295, 0]
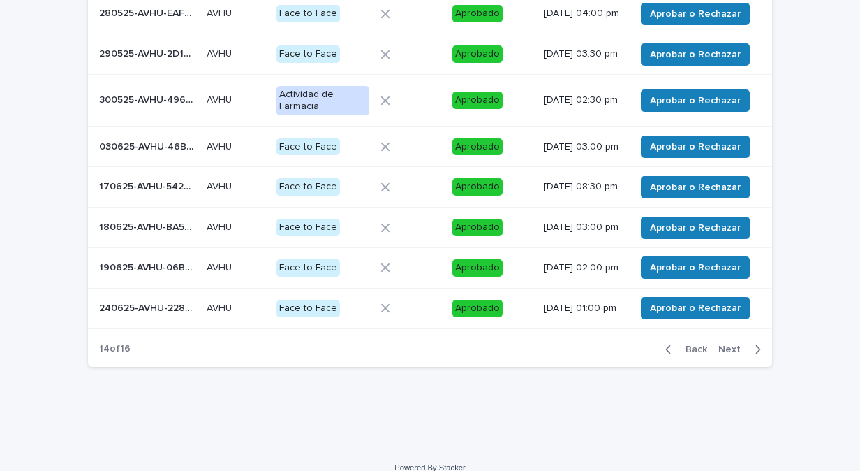
click at [755, 355] on icon "button" at bounding box center [758, 349] width 6 height 13
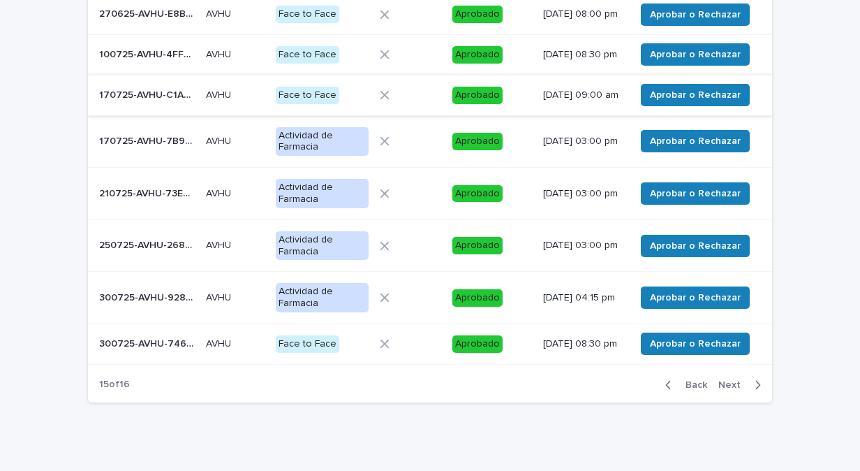
scroll to position [376, 0]
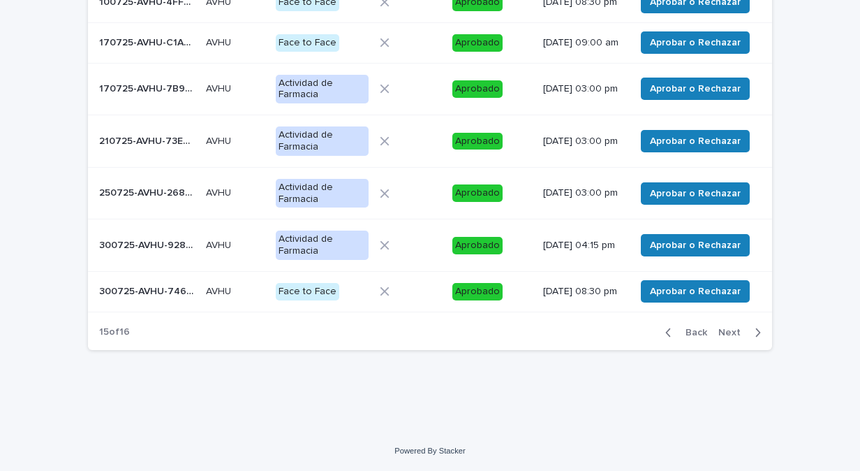
click at [749, 339] on div "button" at bounding box center [755, 332] width 12 height 13
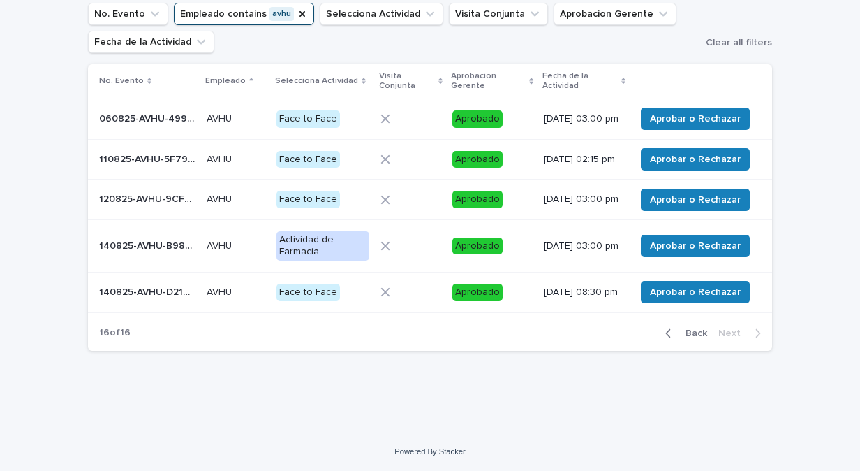
scroll to position [127, 0]
